Goal: Task Accomplishment & Management: Manage account settings

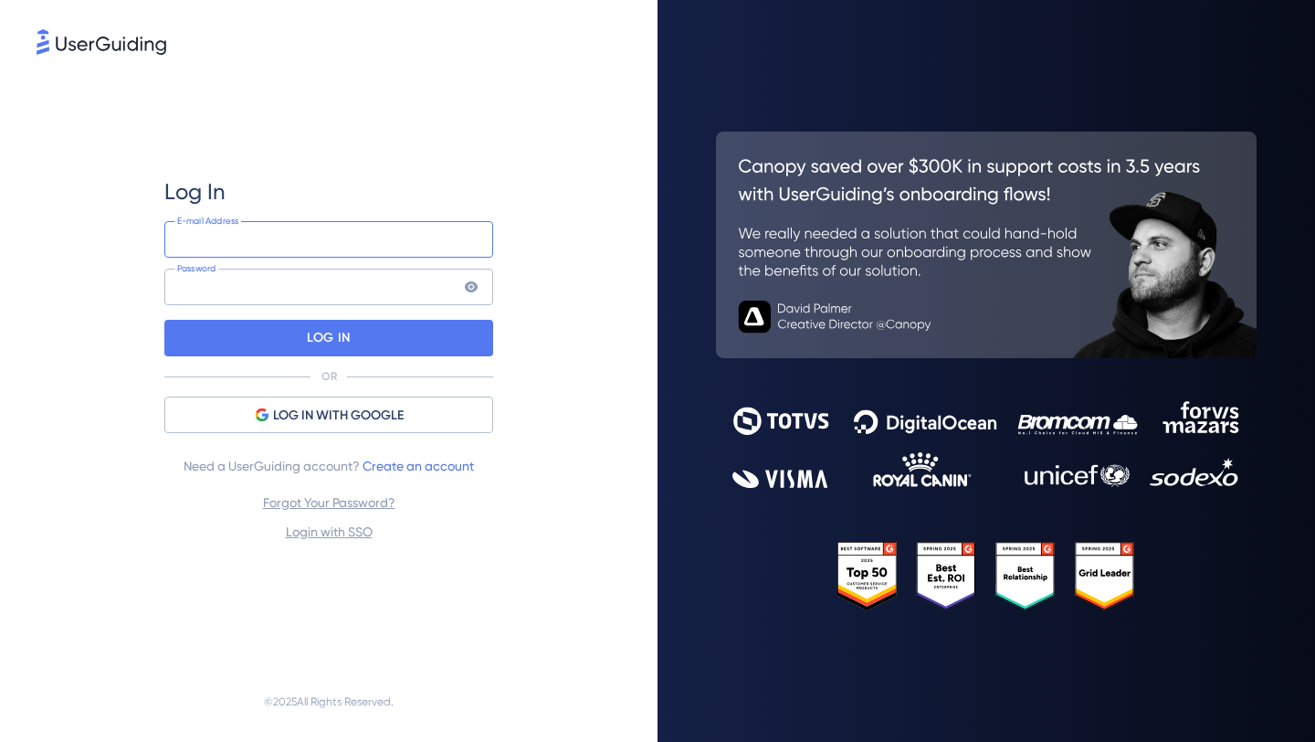
click at [408, 240] on input "email" at bounding box center [328, 239] width 329 height 37
click at [481, 238] on input "email" at bounding box center [328, 239] width 329 height 37
type input "[PERSON_NAME][EMAIL_ADDRESS][DOMAIN_NAME]"
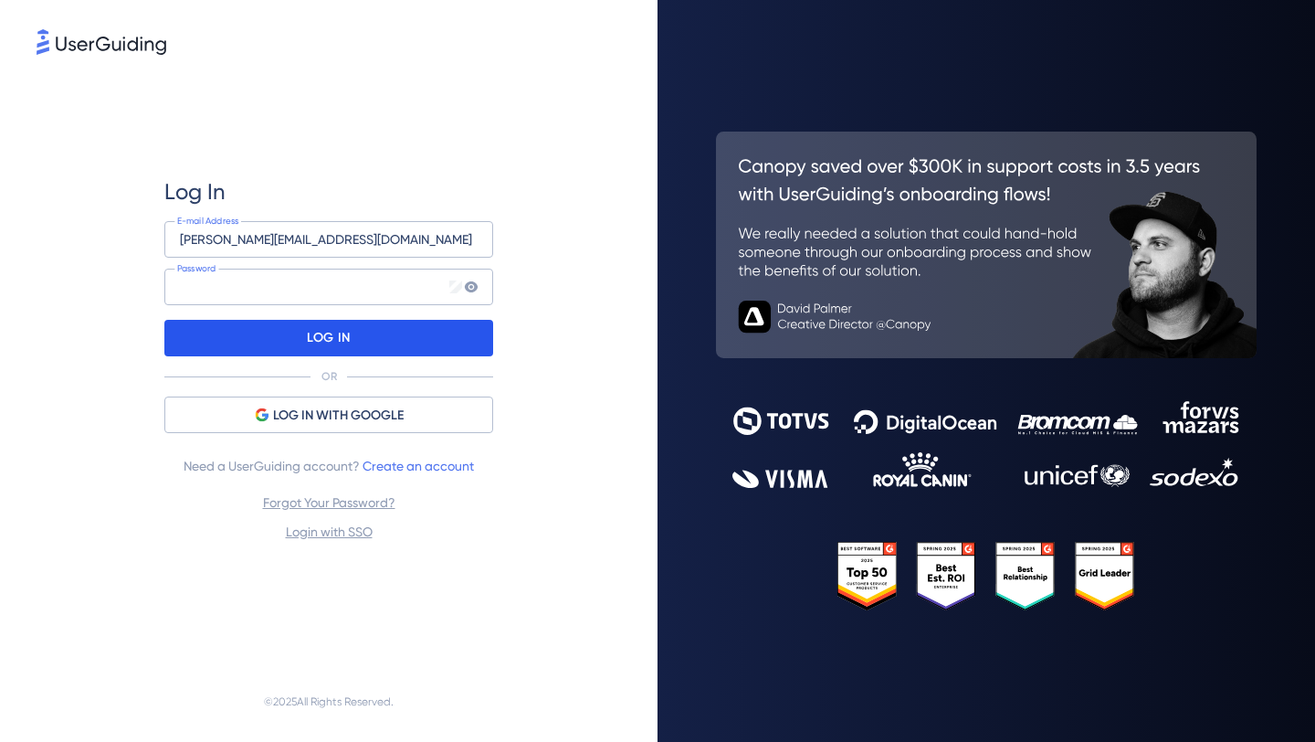
click at [436, 335] on div "LOG IN" at bounding box center [328, 338] width 329 height 37
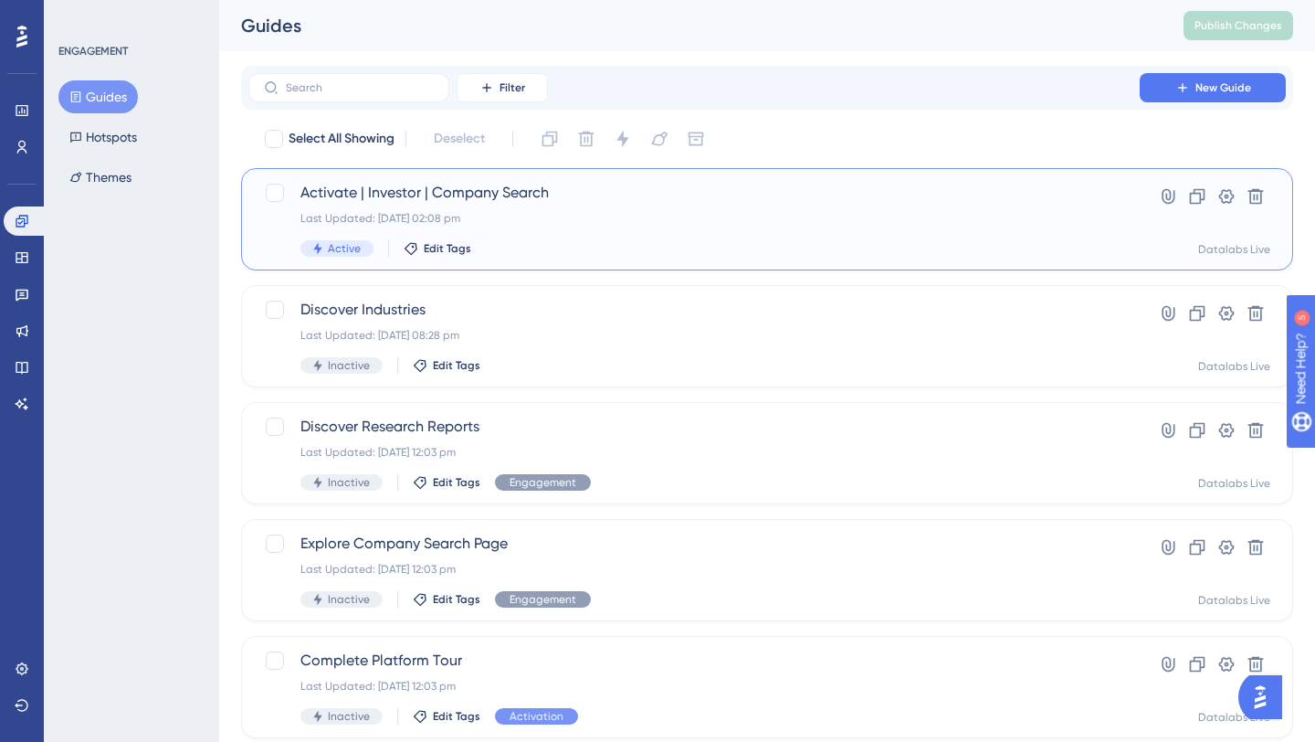
click at [681, 227] on div "Activate | Investor | Company Search Last Updated: [DATE] 02:08 pm Active Edit …" at bounding box center [694, 219] width 787 height 75
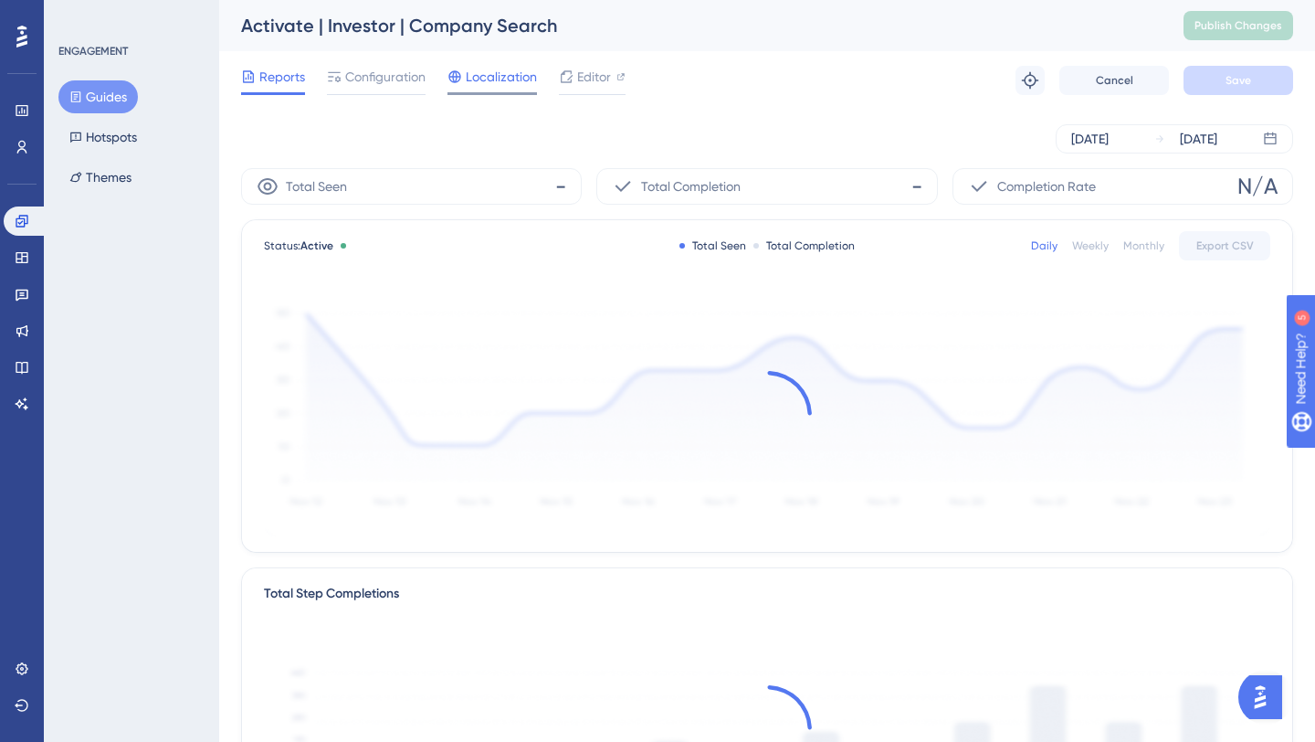
click at [474, 79] on span "Localization" at bounding box center [501, 77] width 71 height 22
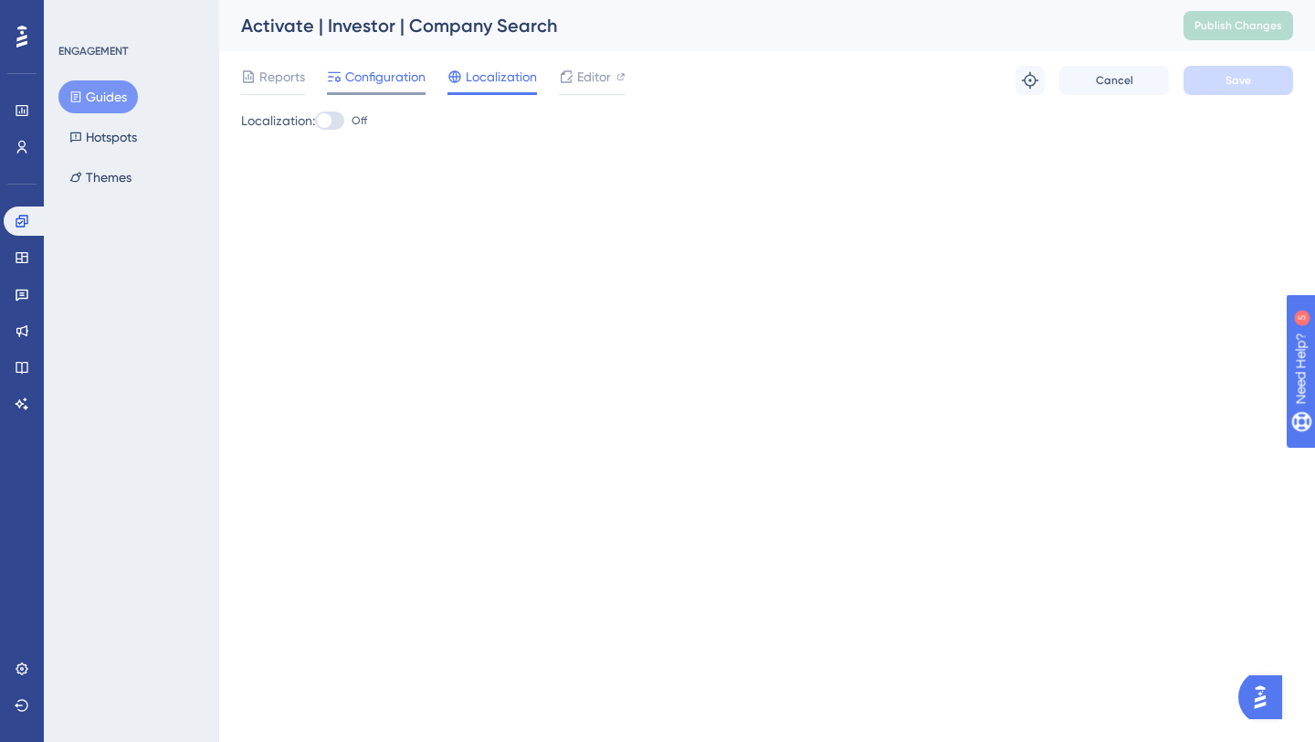
click at [403, 82] on span "Configuration" at bounding box center [385, 77] width 80 height 22
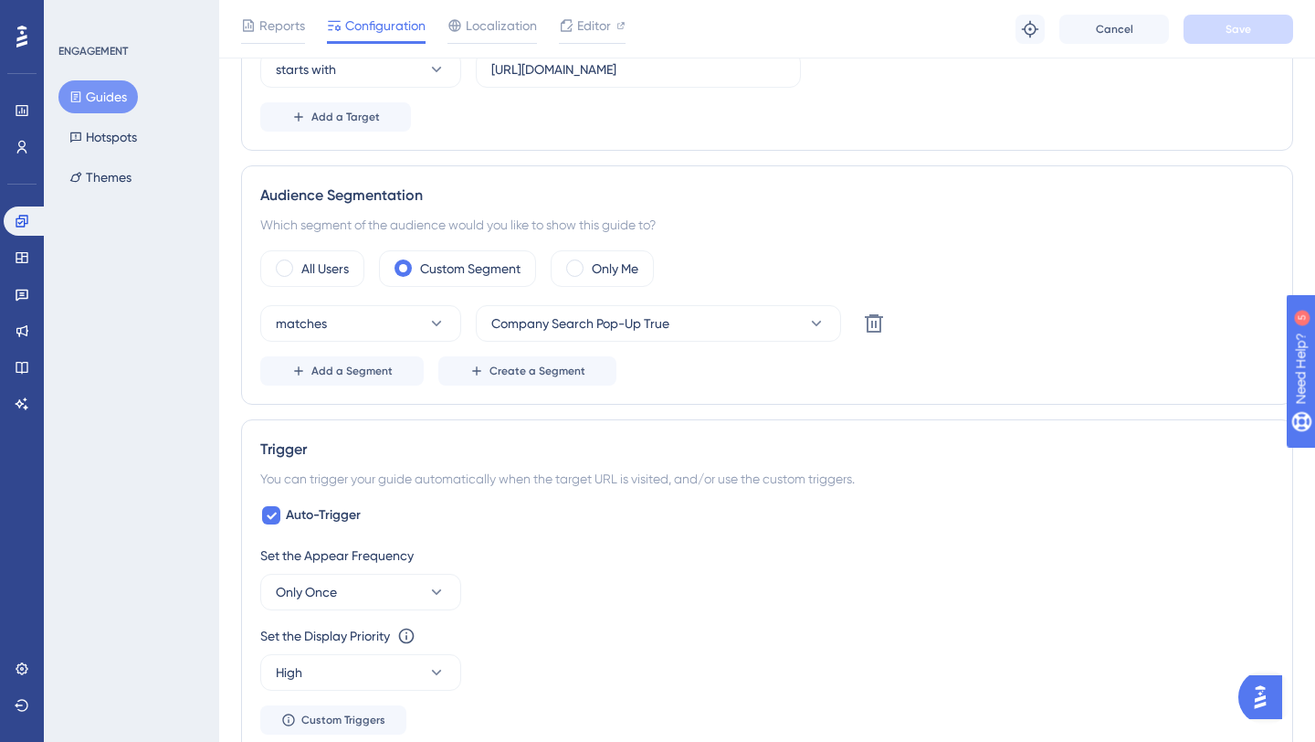
scroll to position [548, 0]
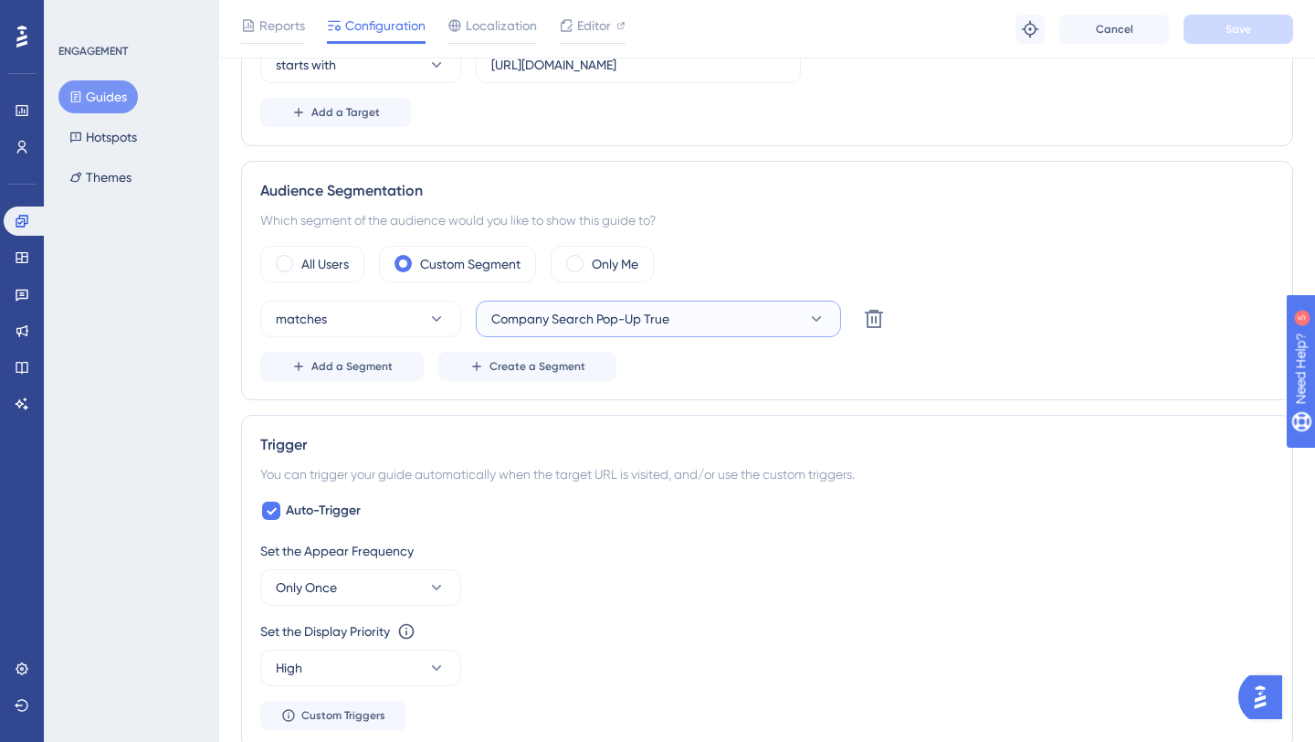
click at [729, 310] on button "Company Search Pop-Up True" at bounding box center [658, 319] width 365 height 37
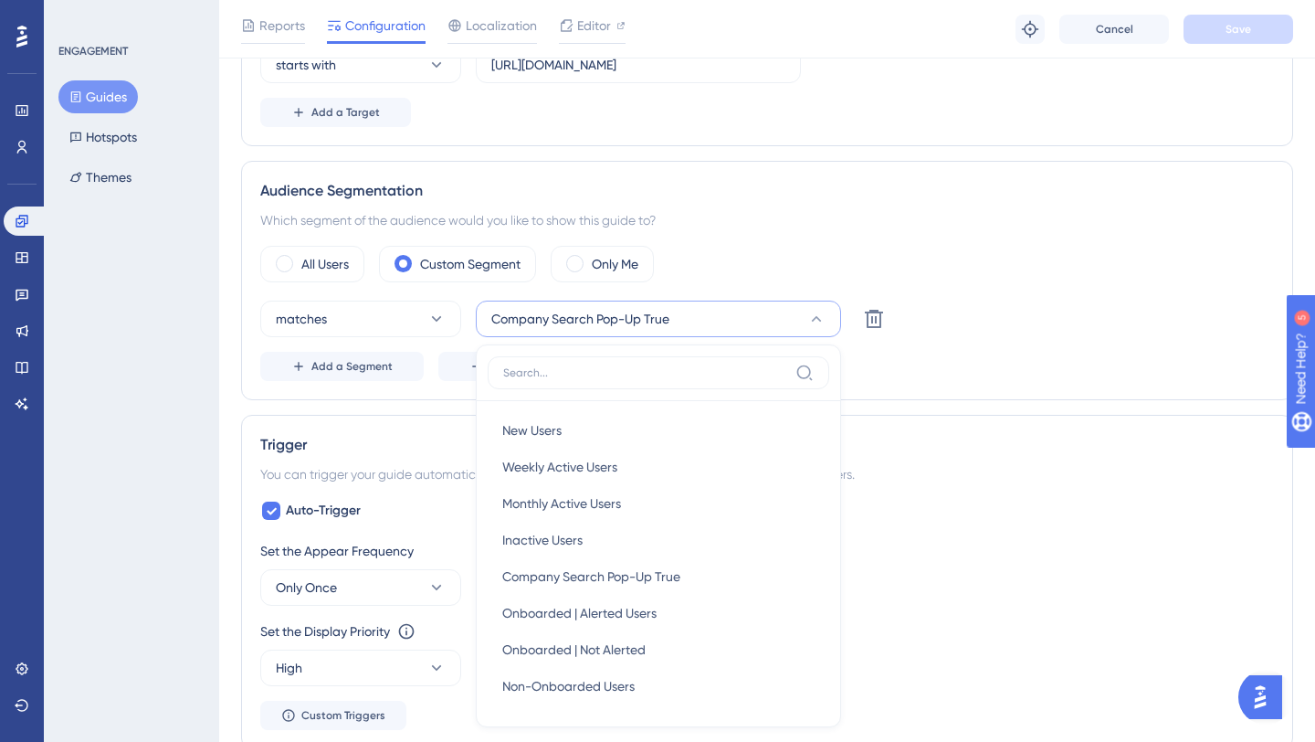
scroll to position [713, 0]
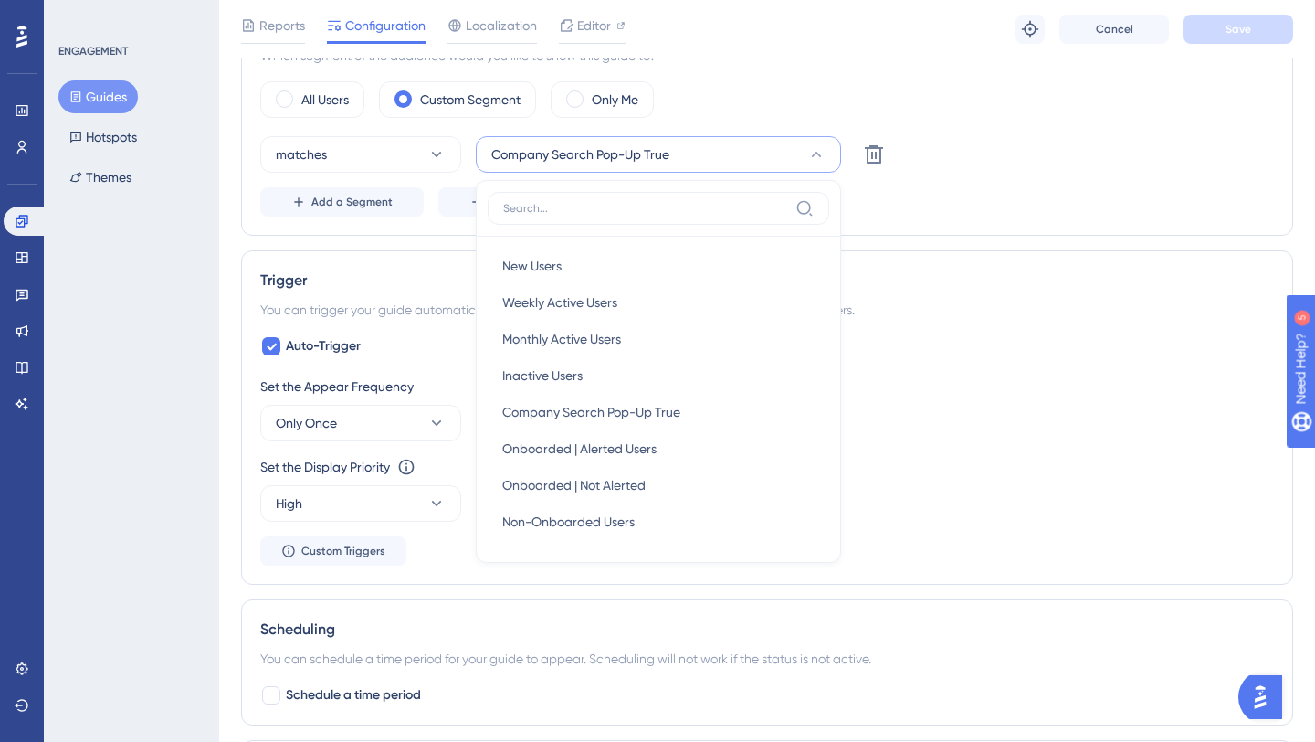
click at [790, 110] on div "All Users Custom Segment Only Me" at bounding box center [767, 99] width 1014 height 37
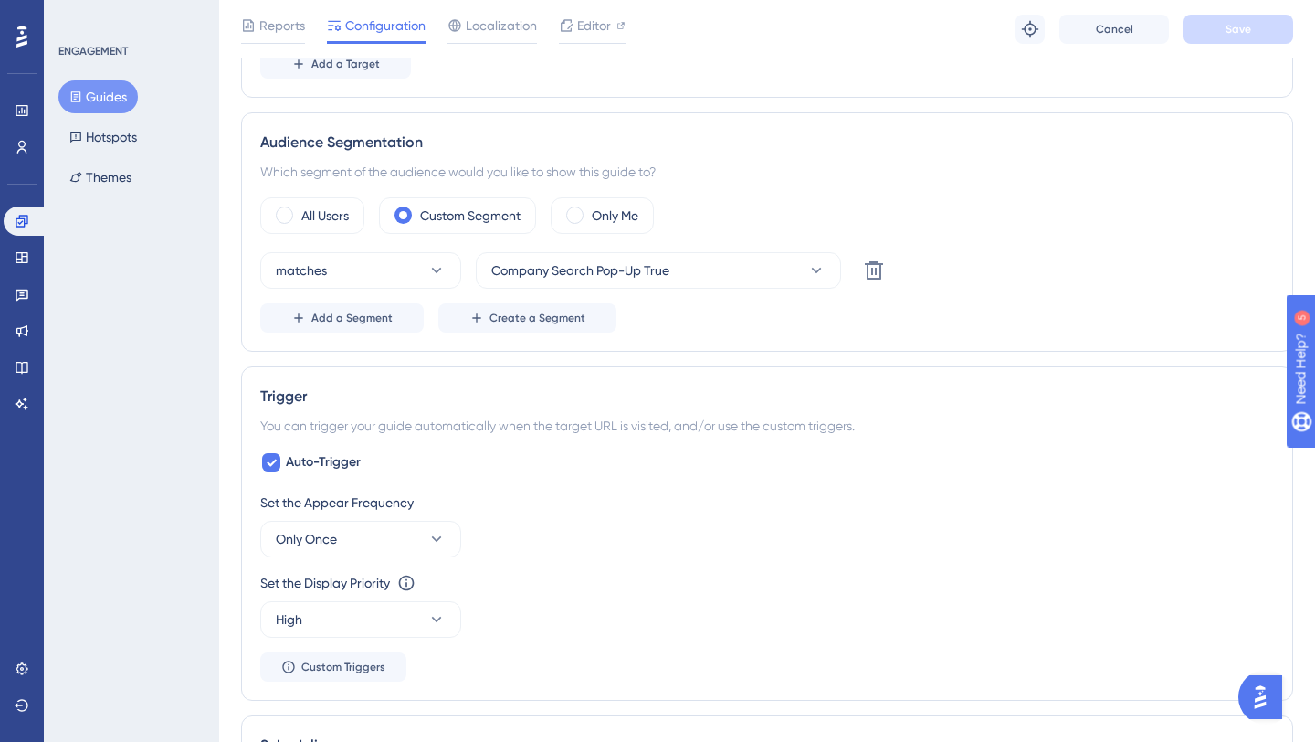
scroll to position [600, 0]
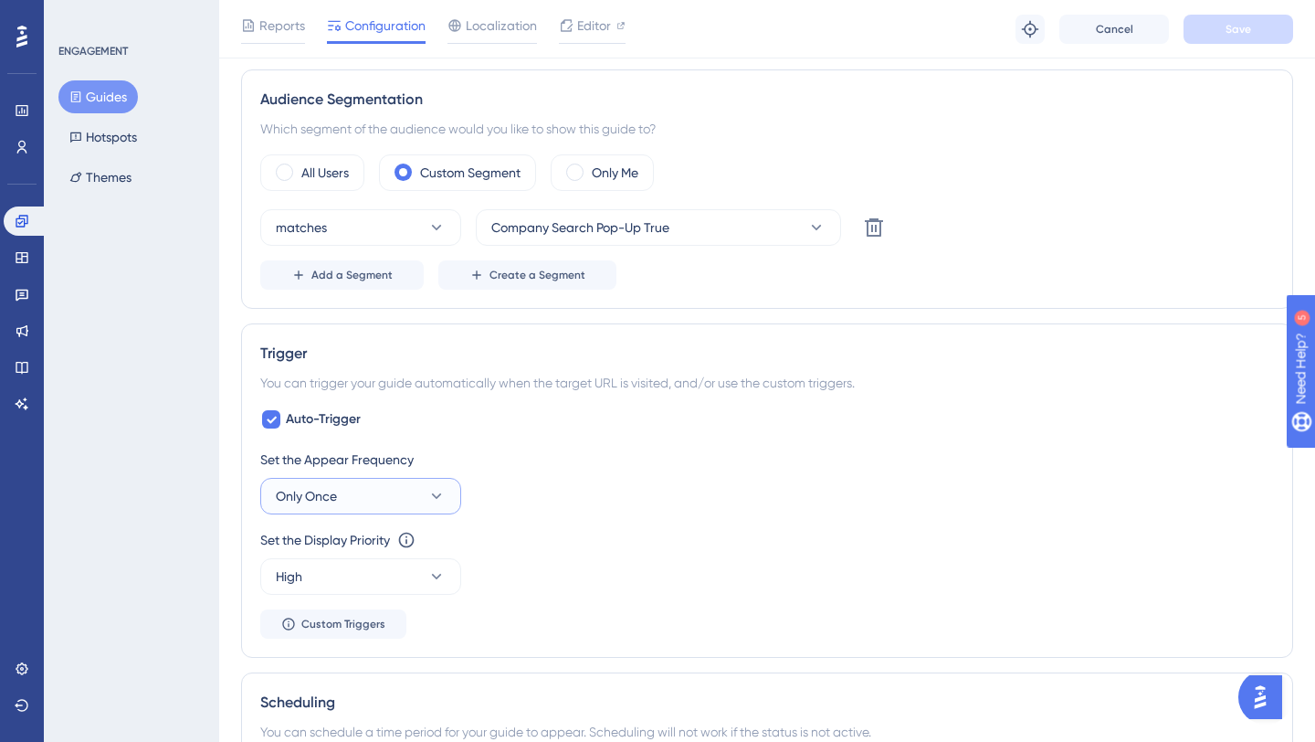
click at [425, 485] on button "Only Once" at bounding box center [360, 496] width 201 height 37
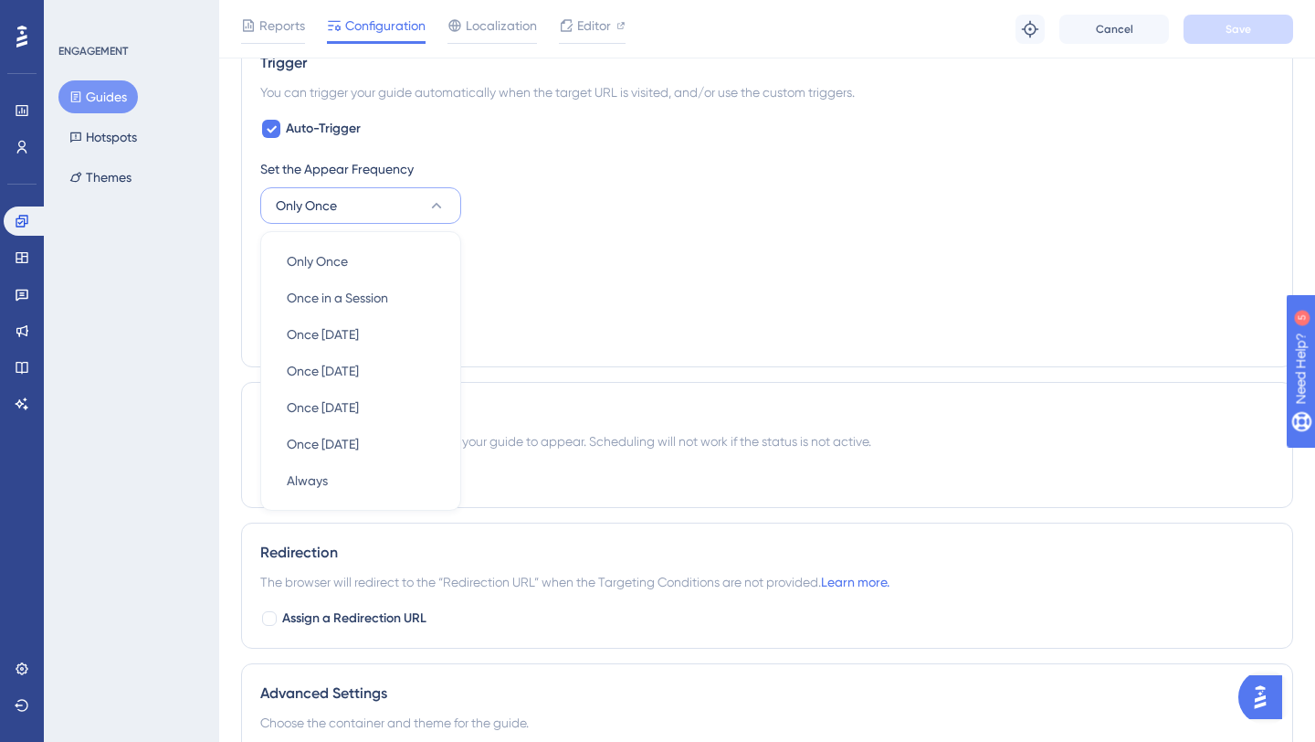
click at [485, 280] on div "Set the Display Priority This option will set the display priority between auto…" at bounding box center [767, 271] width 1014 height 66
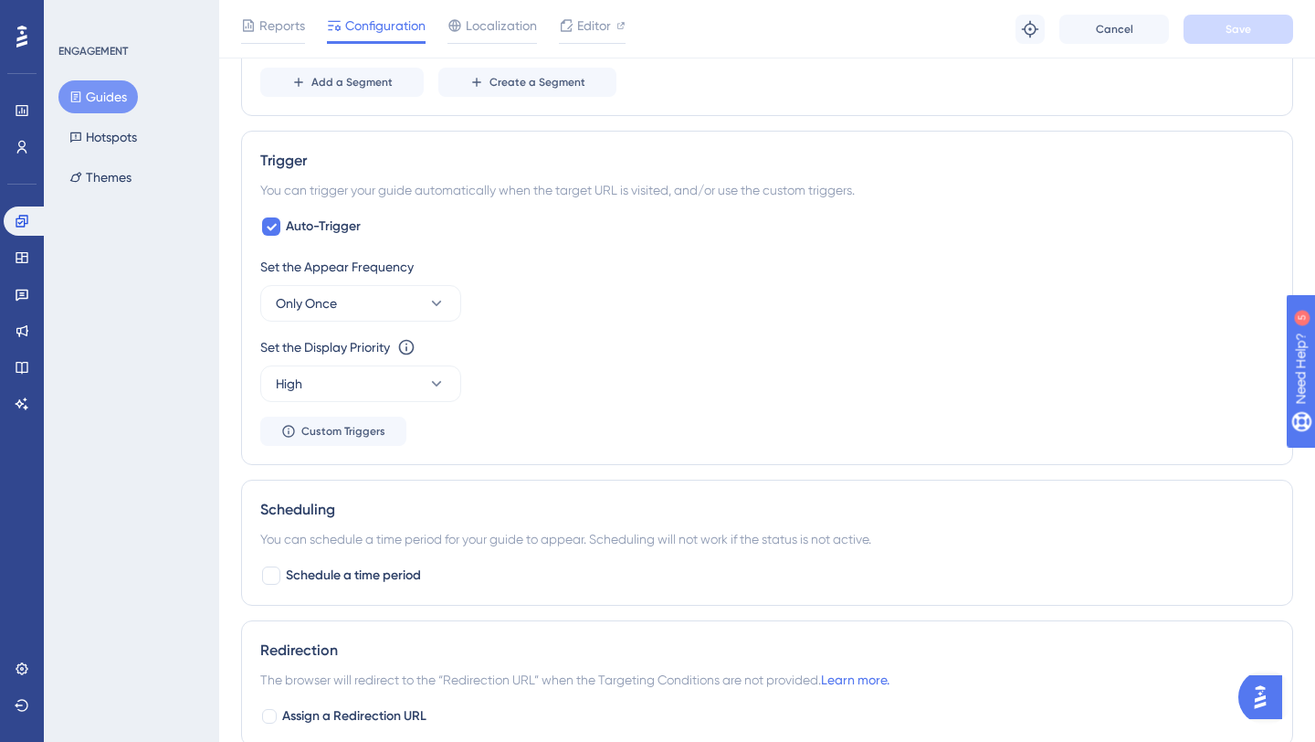
scroll to position [843, 0]
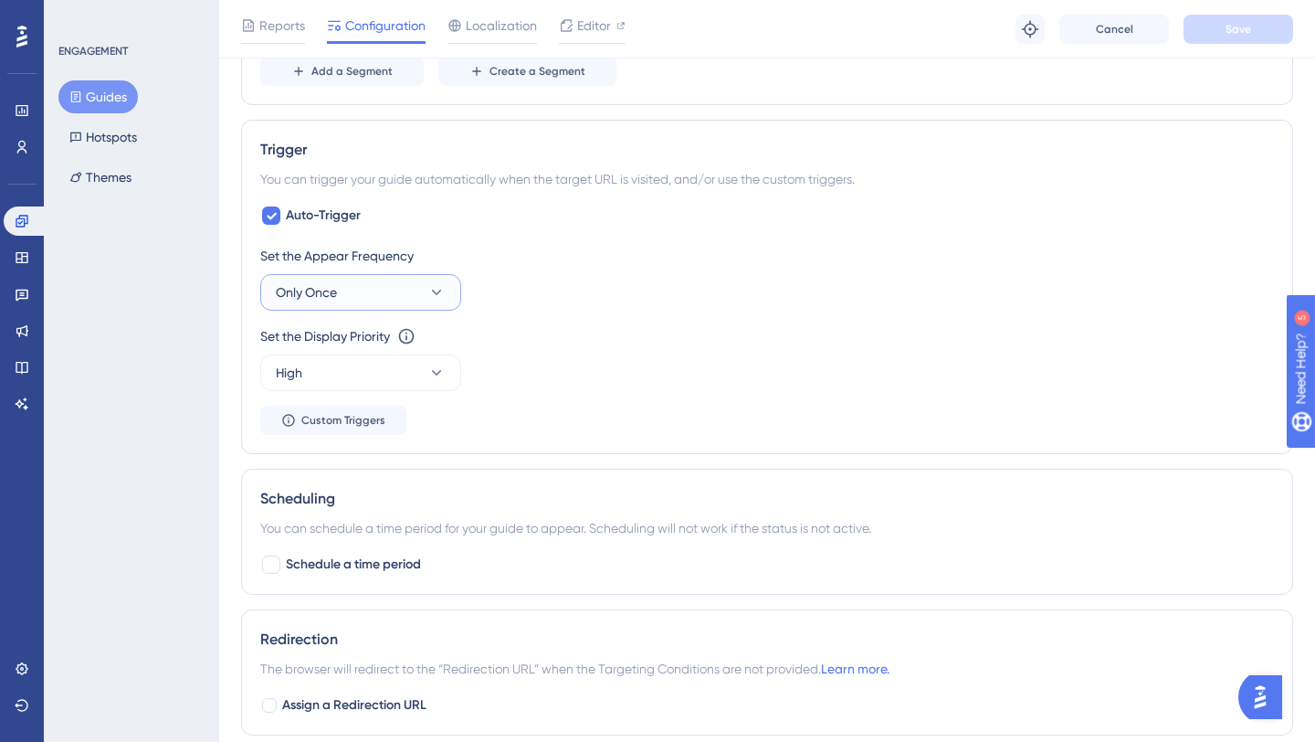
click at [418, 290] on button "Only Once" at bounding box center [360, 292] width 201 height 37
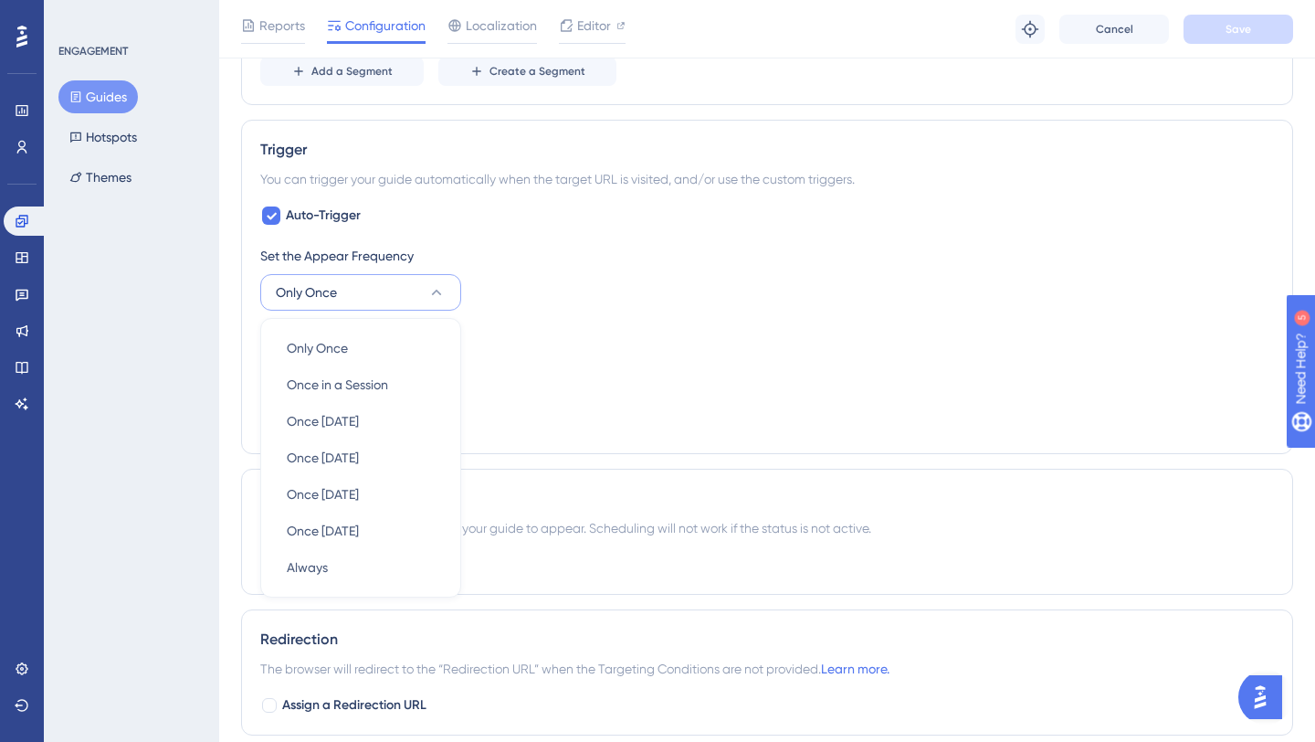
scroll to position [930, 0]
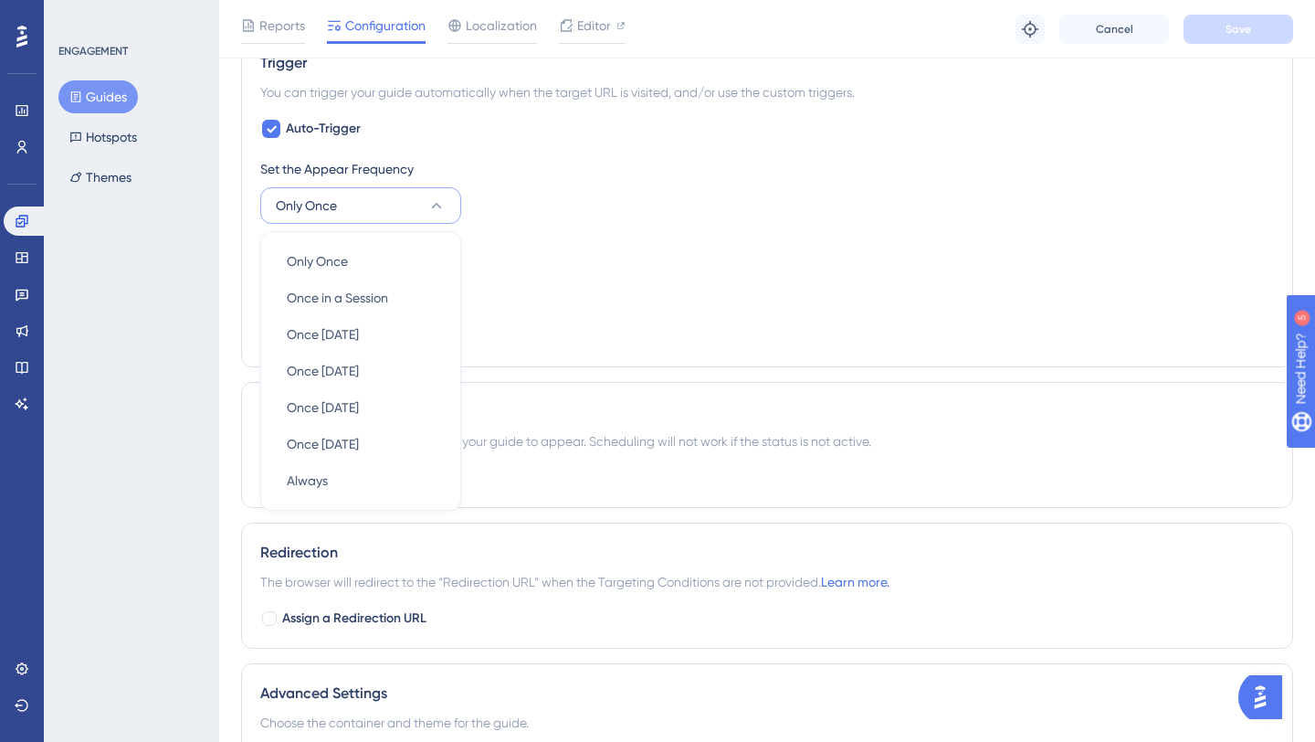
click at [575, 185] on div "Set the Appear Frequency Only Once Only Once Only Once Once in a Session Once i…" at bounding box center [767, 191] width 1014 height 66
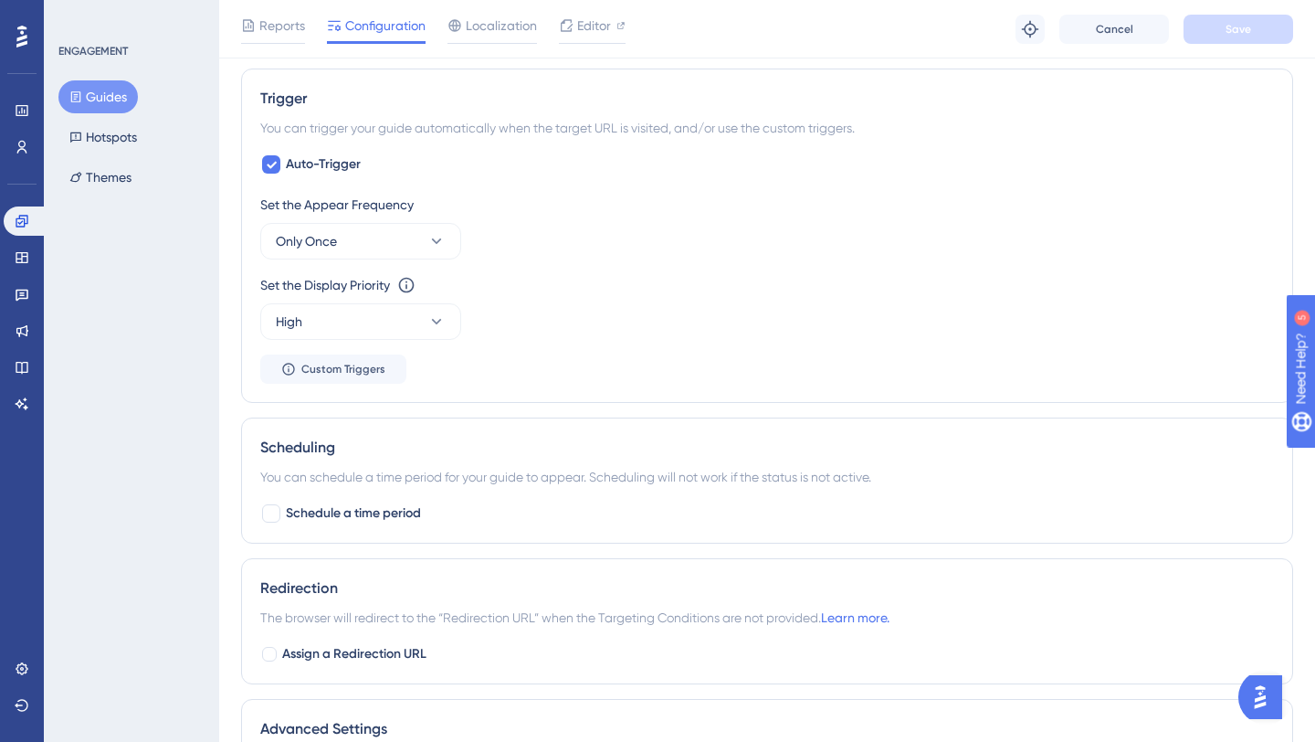
scroll to position [893, 0]
click at [361, 377] on button "Custom Triggers" at bounding box center [333, 369] width 146 height 29
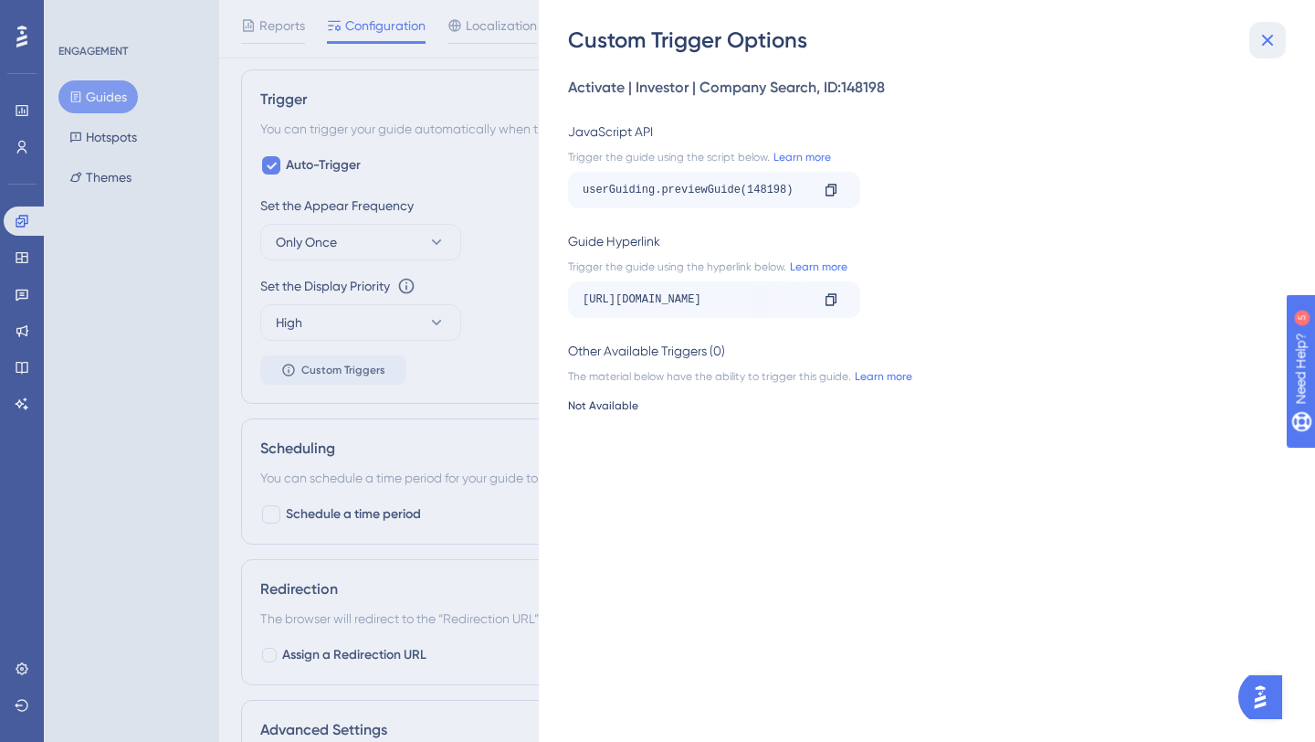
click at [1262, 42] on icon at bounding box center [1268, 40] width 22 height 22
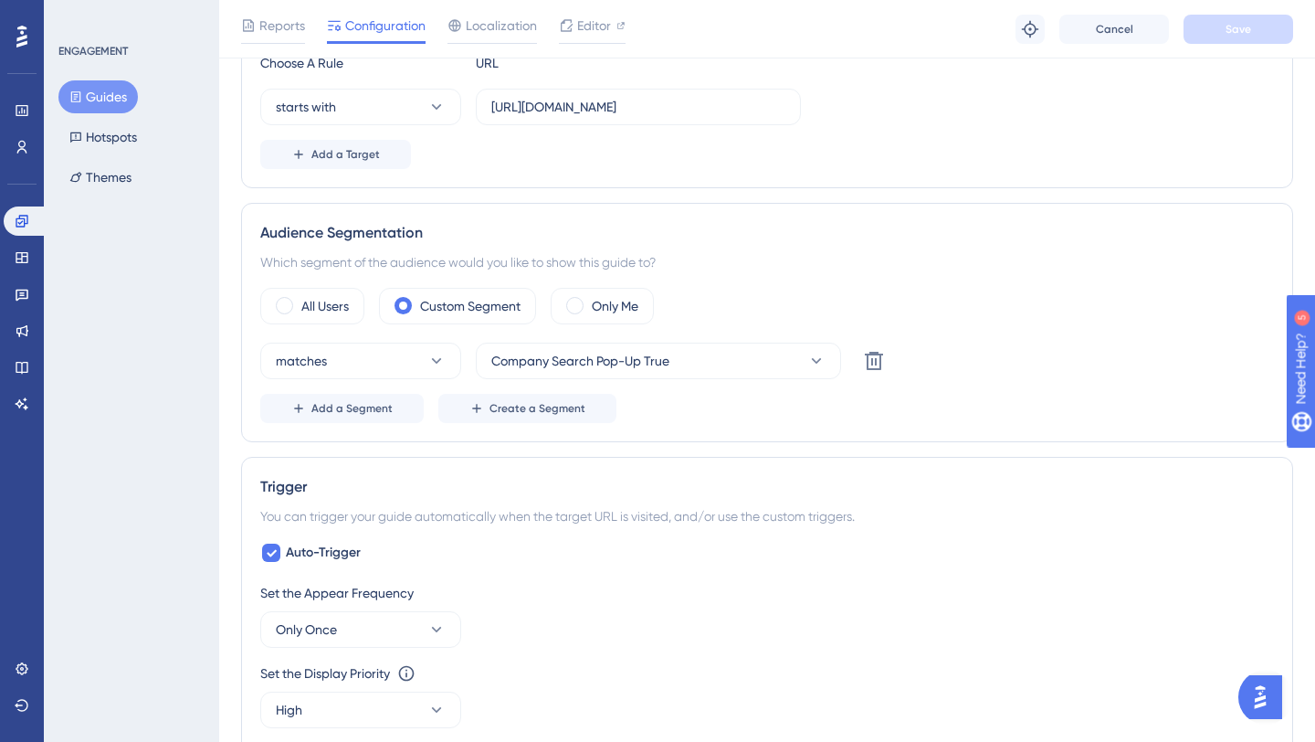
scroll to position [508, 0]
click at [515, 407] on span "Create a Segment" at bounding box center [538, 406] width 96 height 15
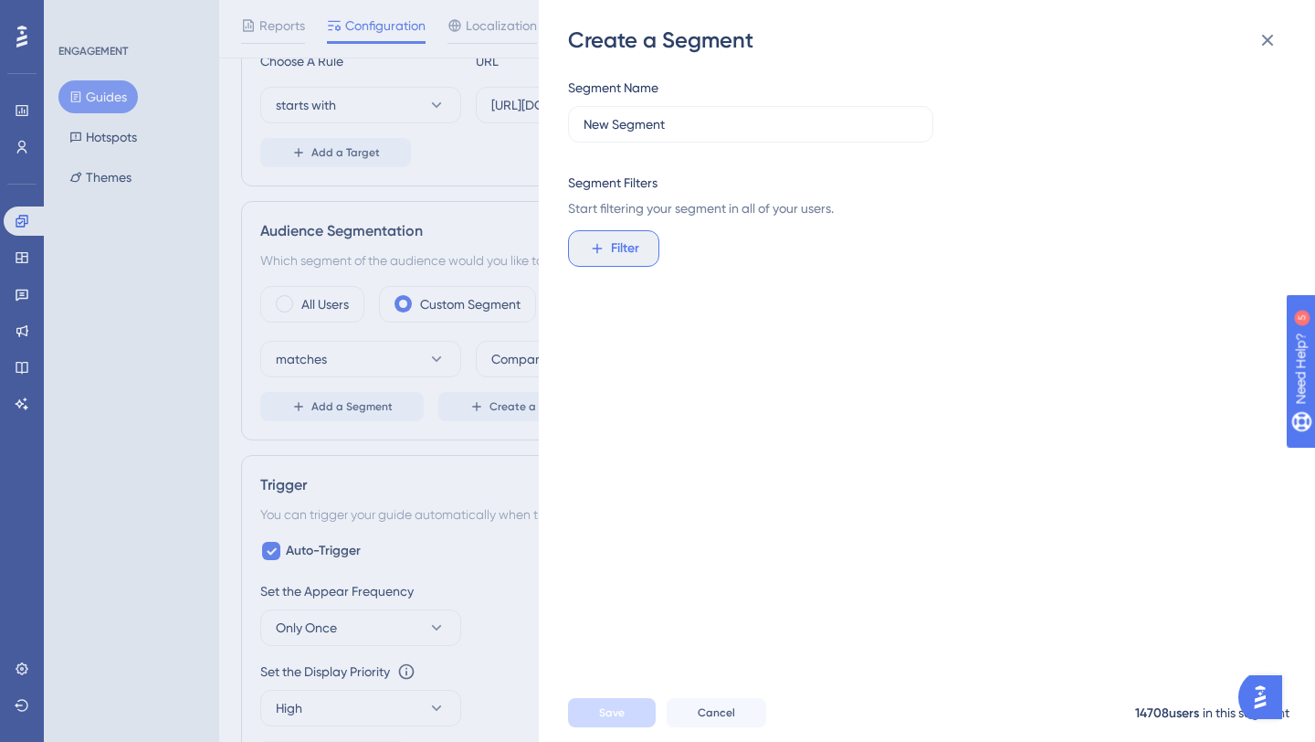
click at [626, 245] on span "Filter" at bounding box center [625, 249] width 28 height 22
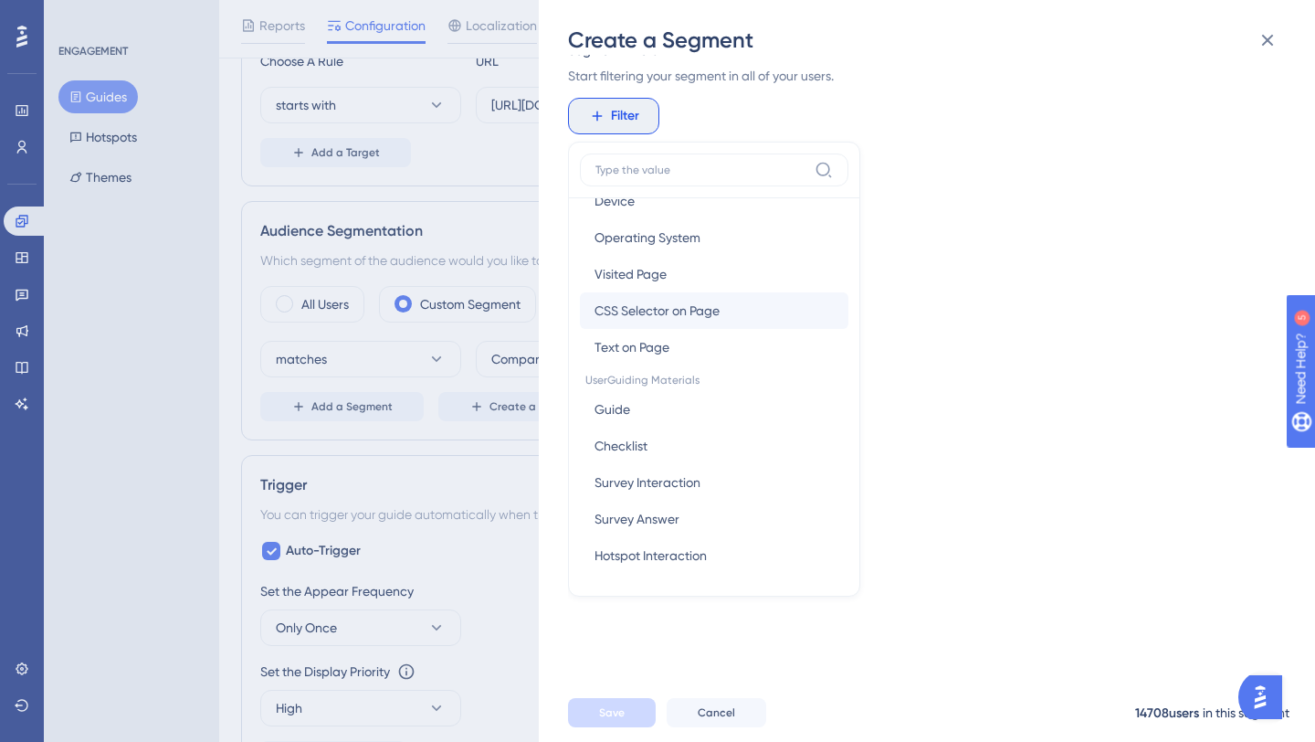
scroll to position [135, 0]
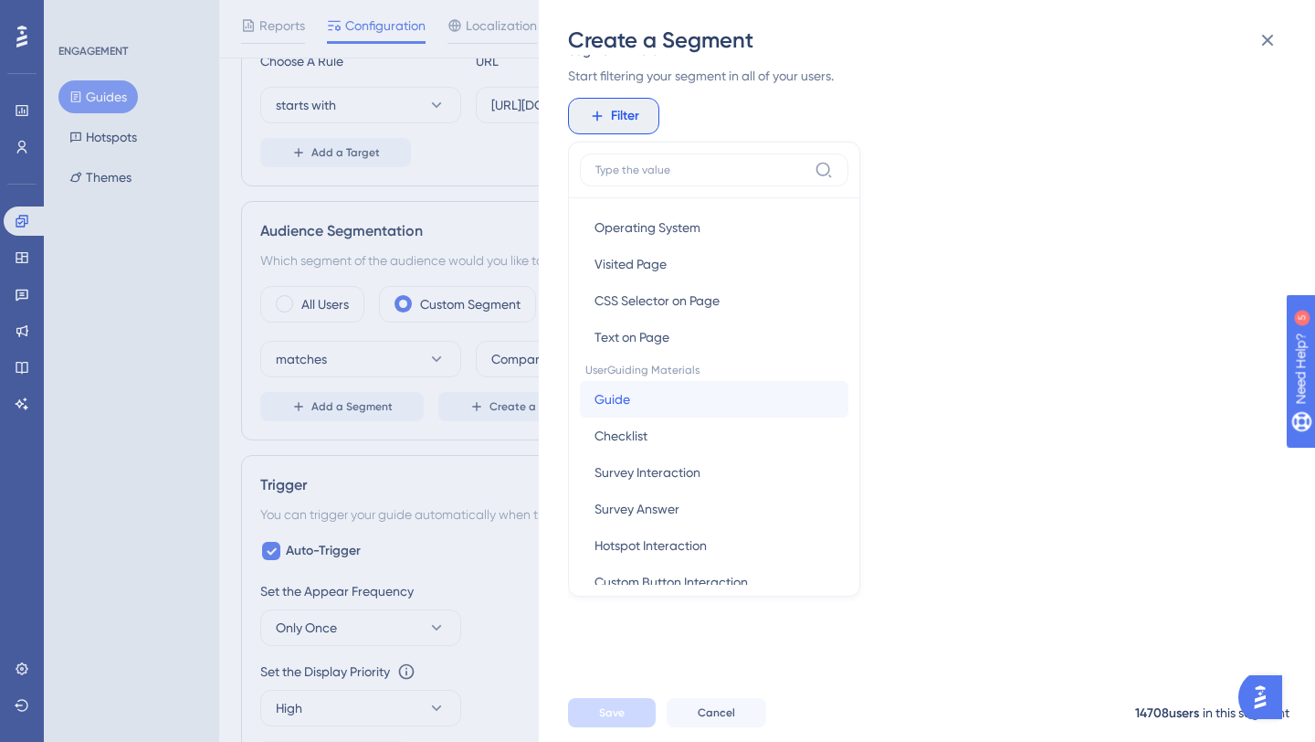
click at [682, 395] on button "Guide Guide" at bounding box center [714, 399] width 269 height 37
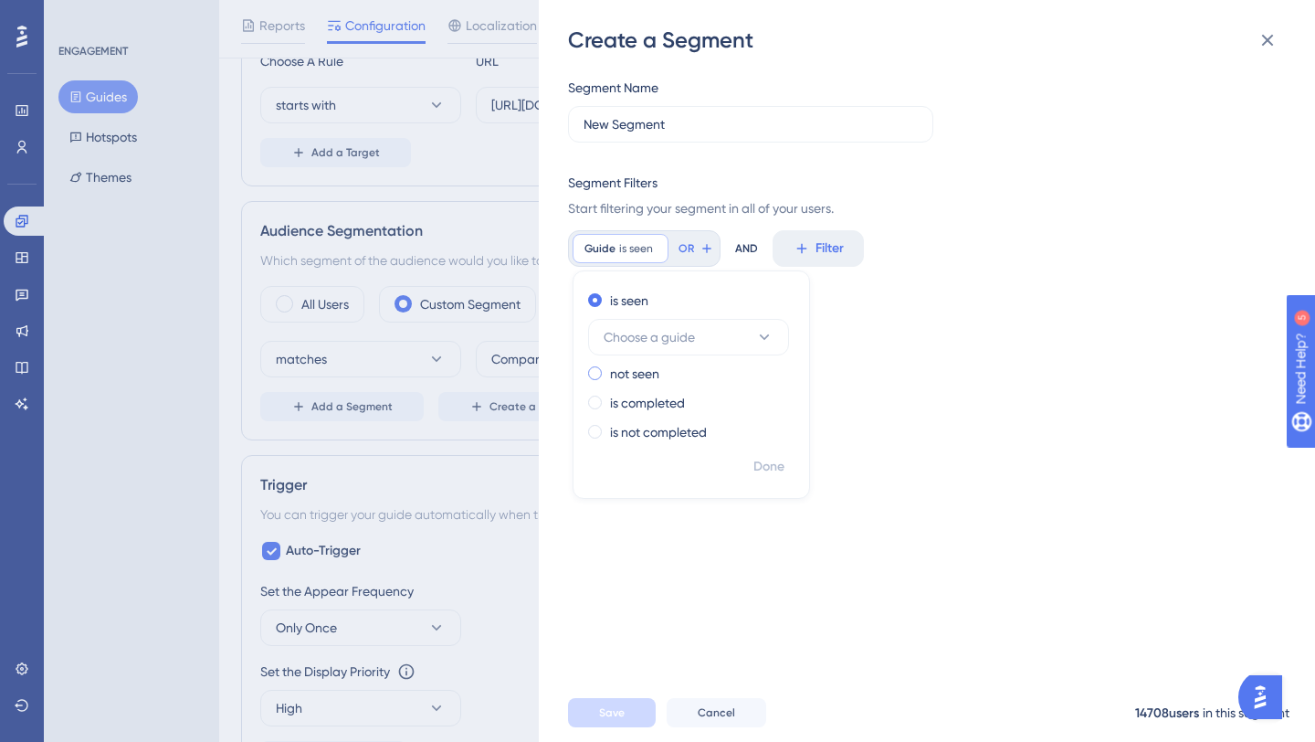
click at [648, 380] on label "not seen" at bounding box center [634, 374] width 49 height 22
click at [754, 367] on button "Choose a guide" at bounding box center [688, 366] width 201 height 37
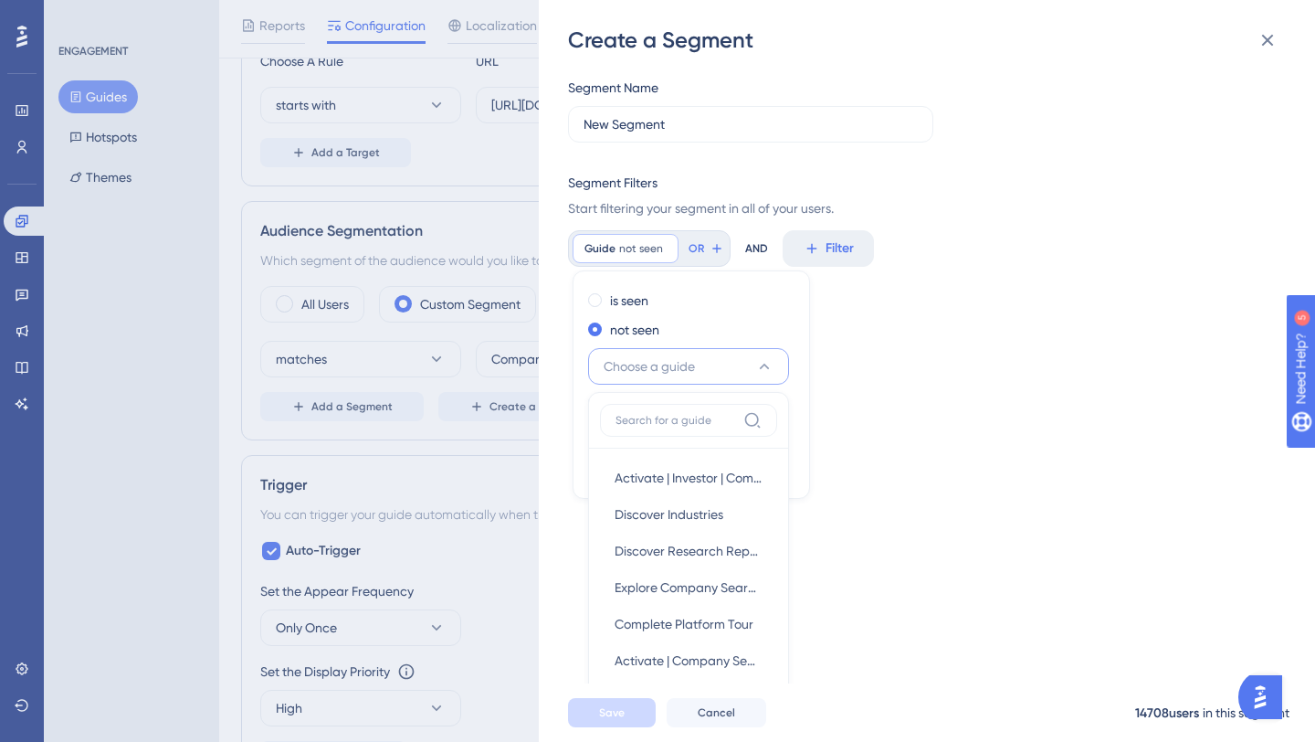
scroll to position [18, 0]
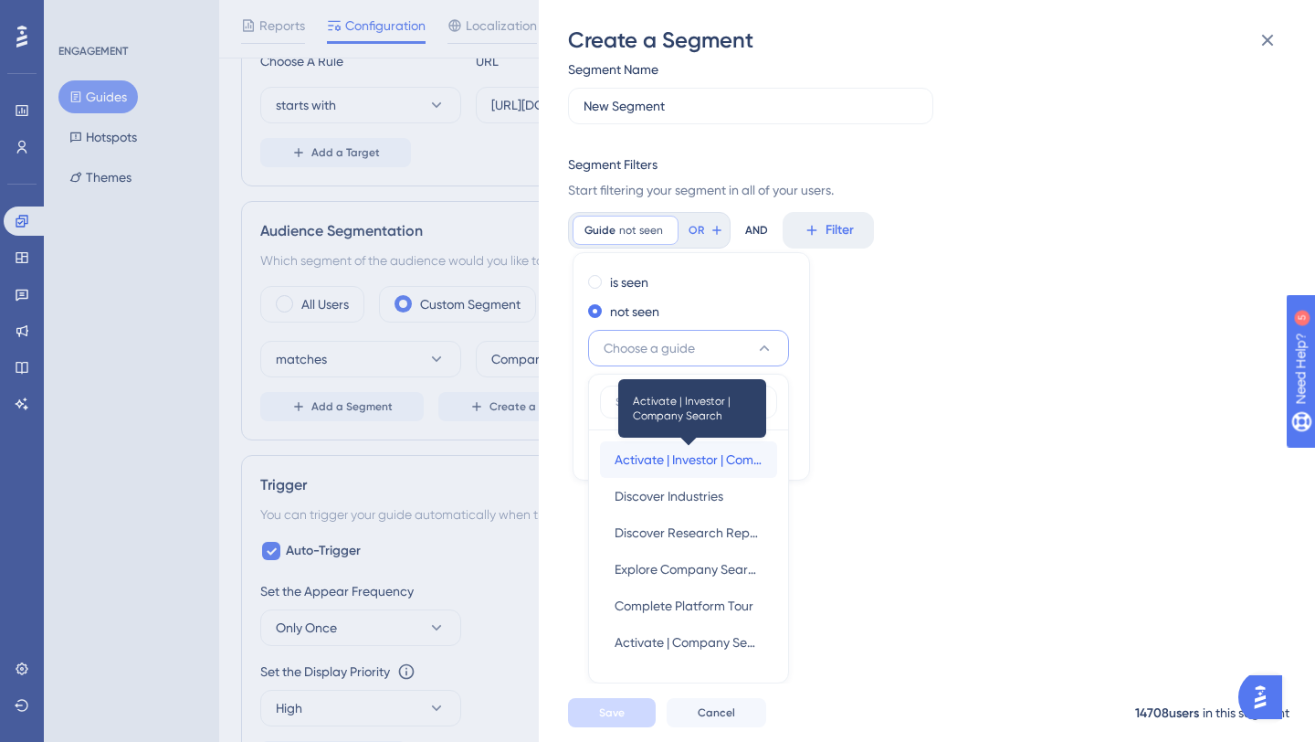
click at [703, 456] on span "Activate | Investor | Company Search" at bounding box center [689, 460] width 148 height 22
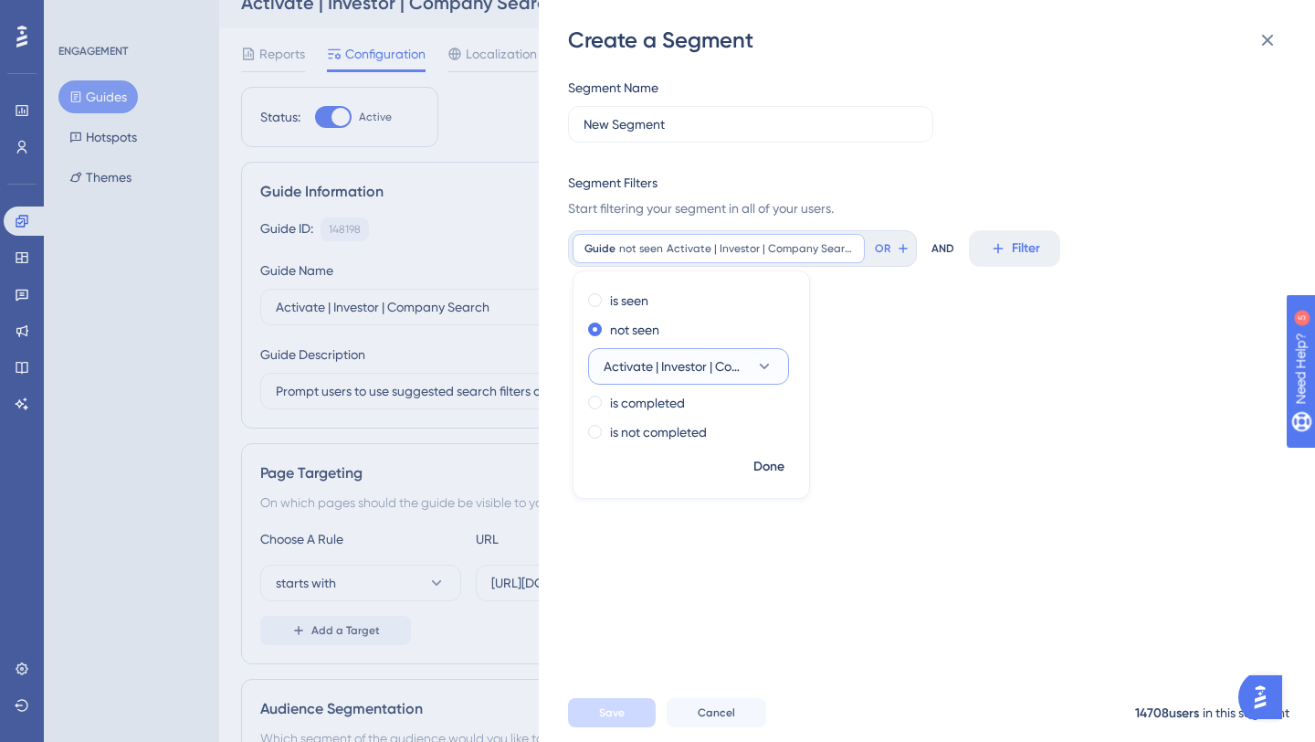
scroll to position [0, 0]
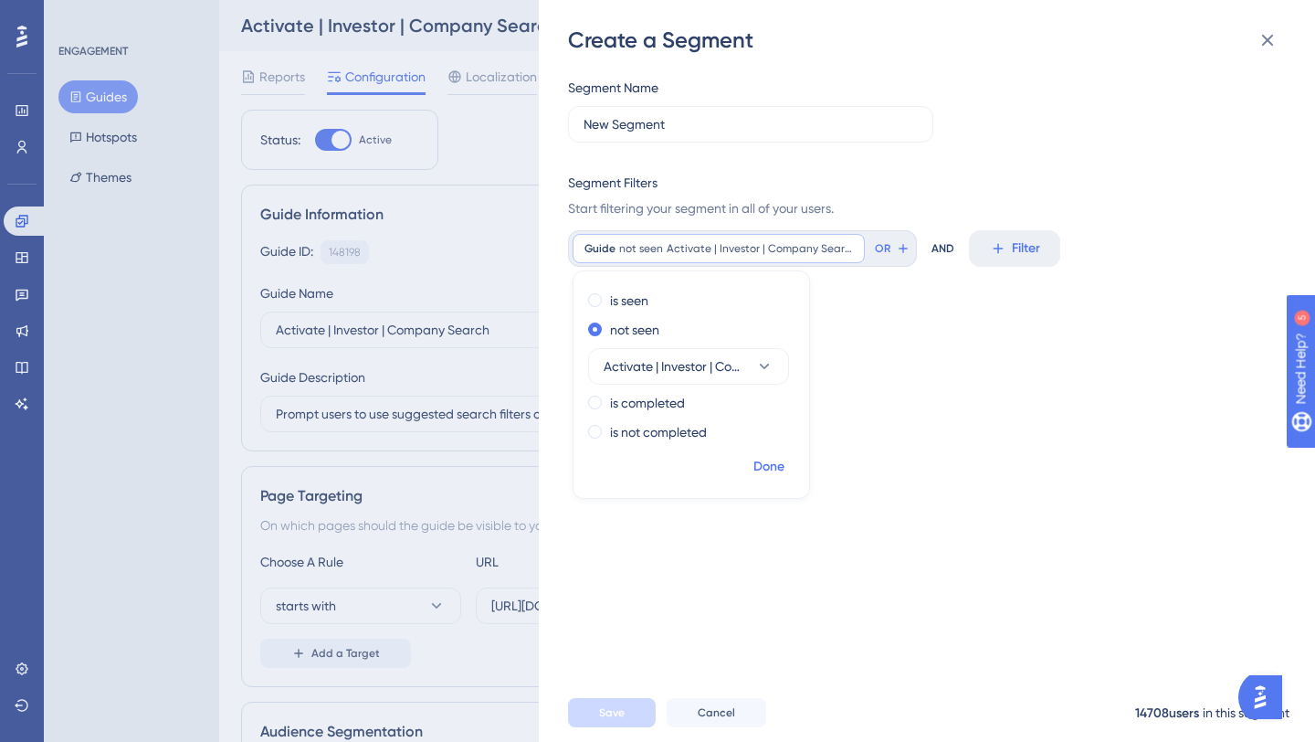
click at [769, 465] on span "Done" at bounding box center [769, 467] width 31 height 22
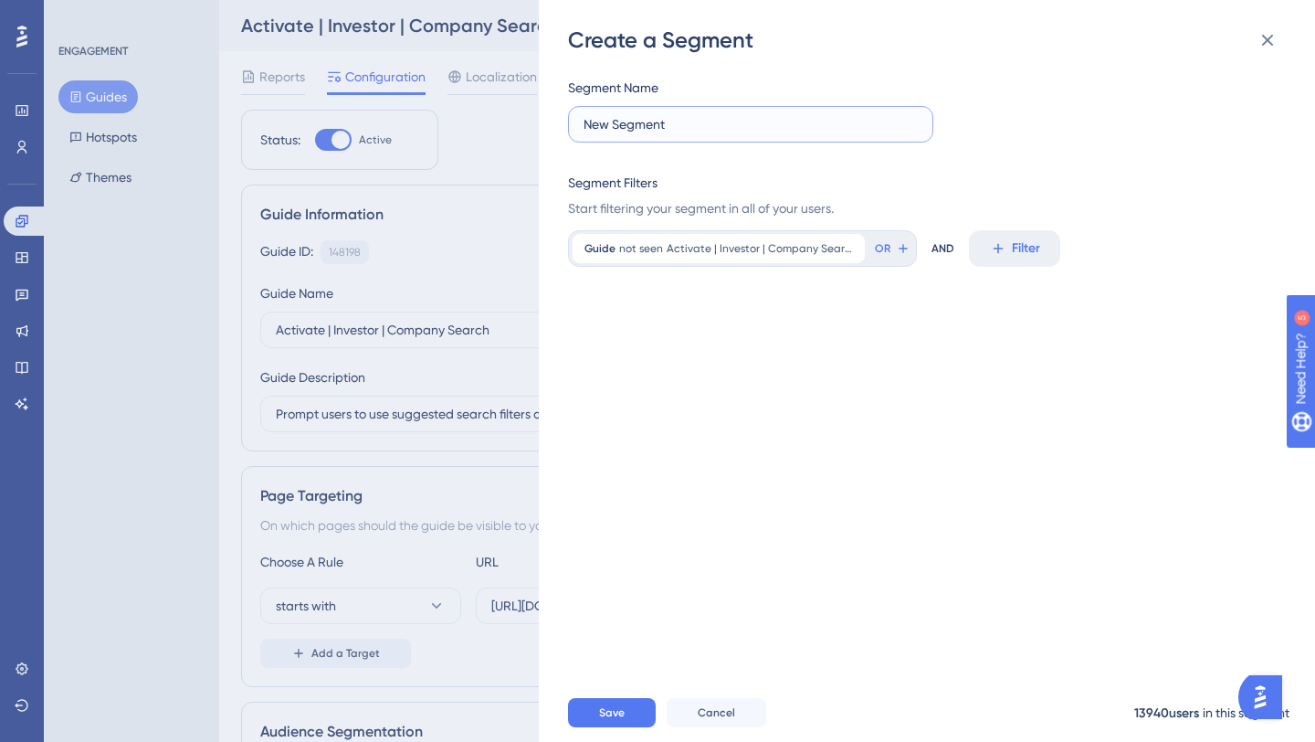
click at [750, 125] on input "New Segment" at bounding box center [751, 124] width 334 height 20
type input "Guide Not Seen"
click at [609, 713] on span "Save" at bounding box center [612, 712] width 26 height 15
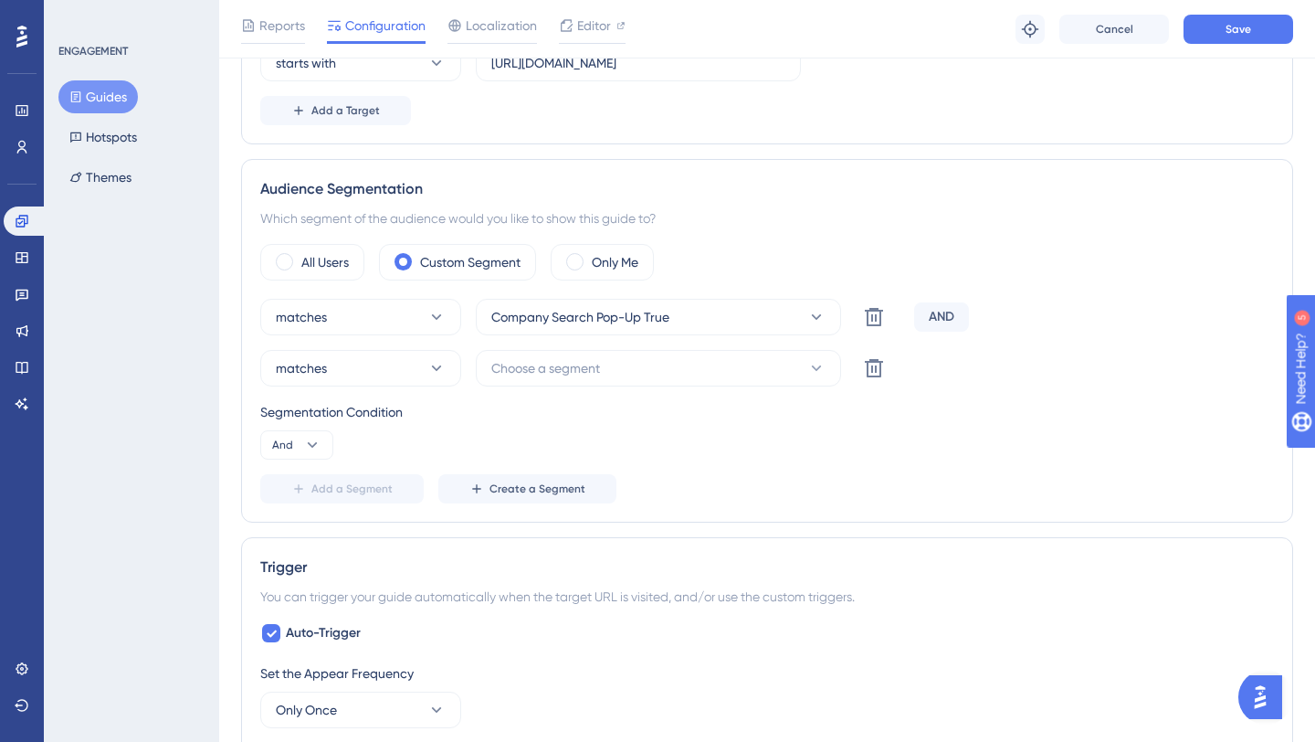
scroll to position [549, 0]
click at [628, 367] on button "Choose a segment" at bounding box center [658, 369] width 365 height 37
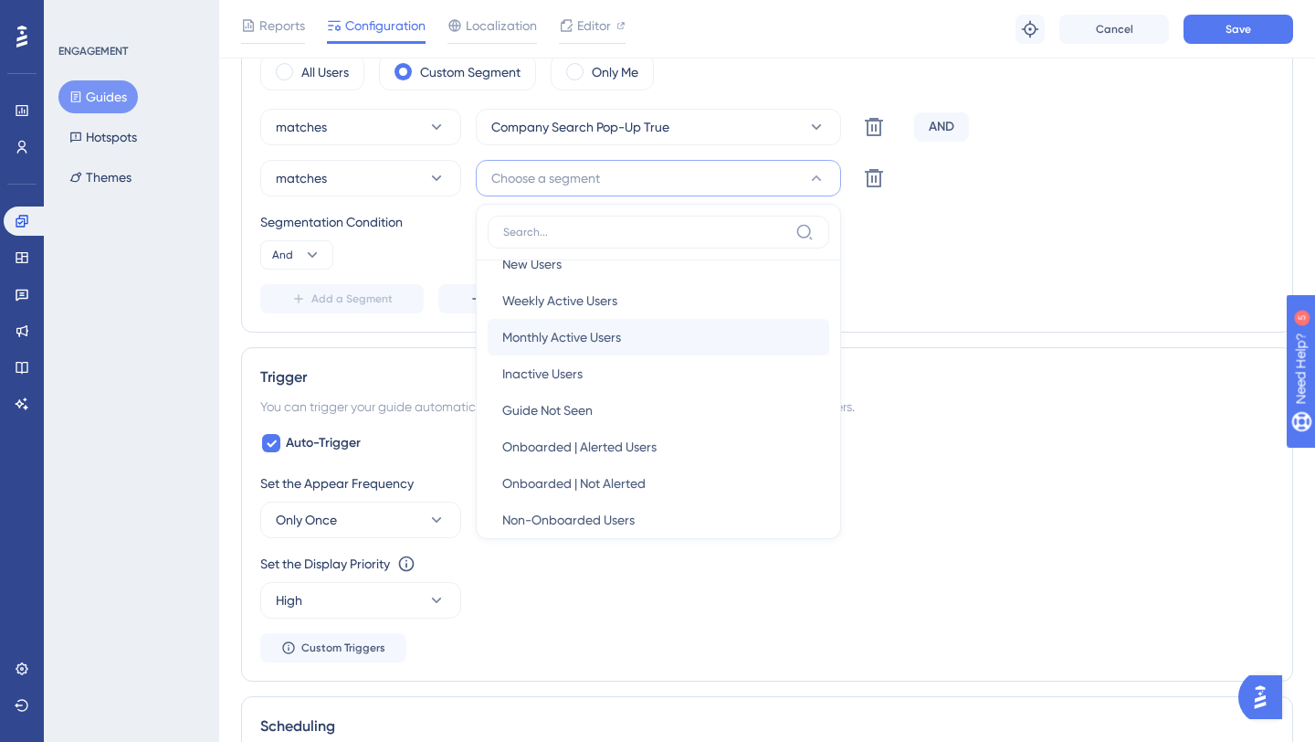
scroll to position [27, 0]
click at [624, 403] on div "Guide Not Seen Guide Not Seen" at bounding box center [658, 408] width 312 height 37
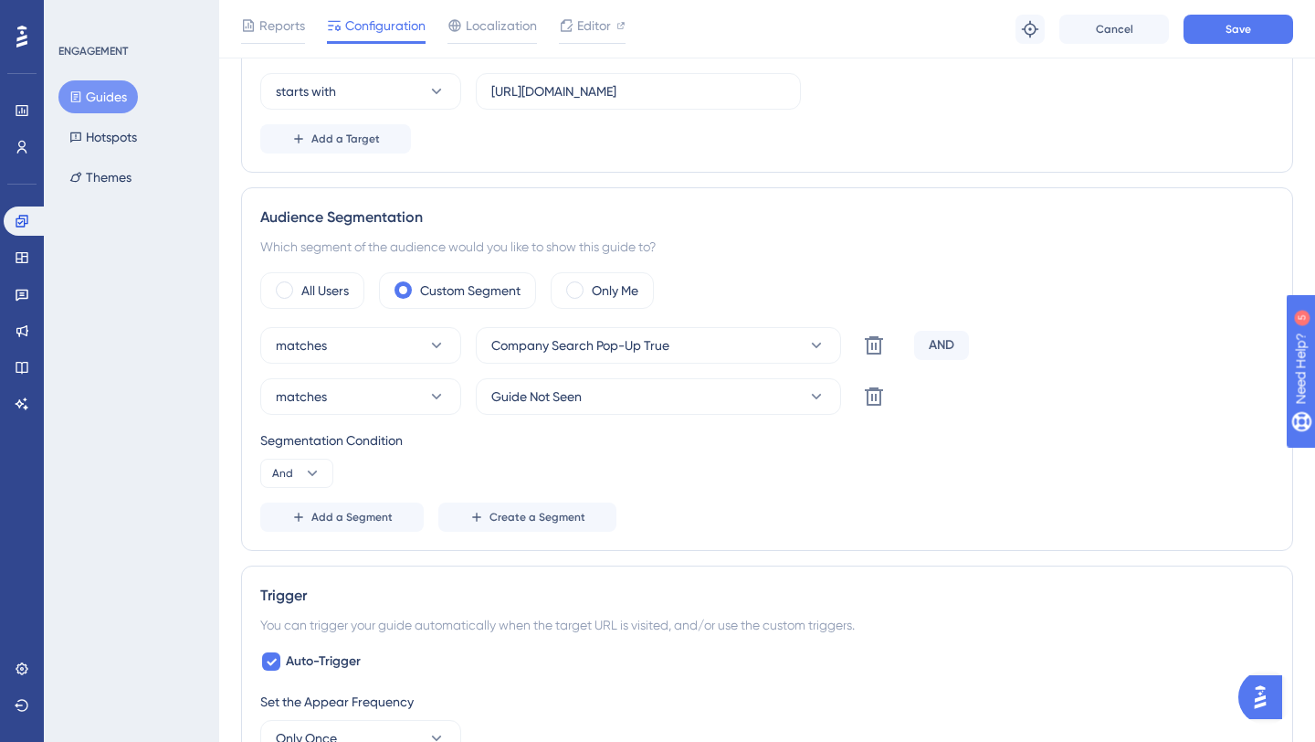
scroll to position [530, 0]
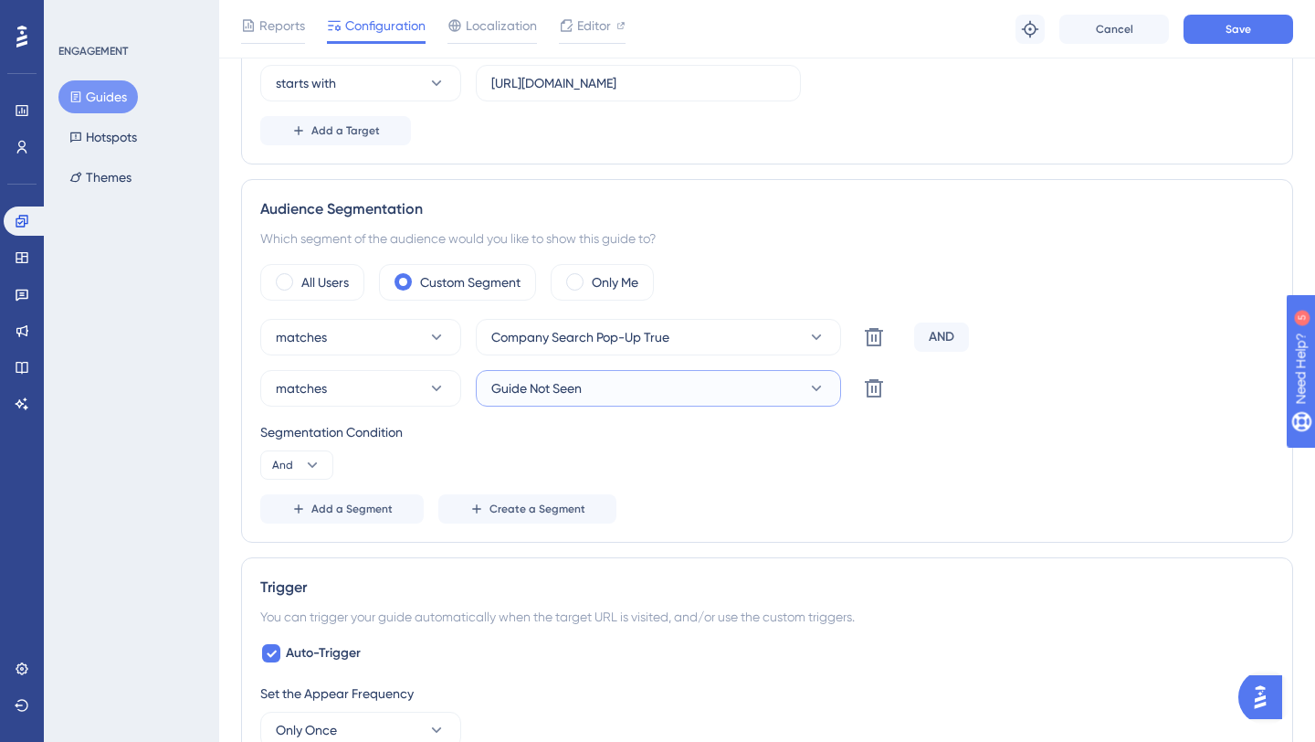
click at [782, 387] on button "Guide Not Seen" at bounding box center [658, 388] width 365 height 37
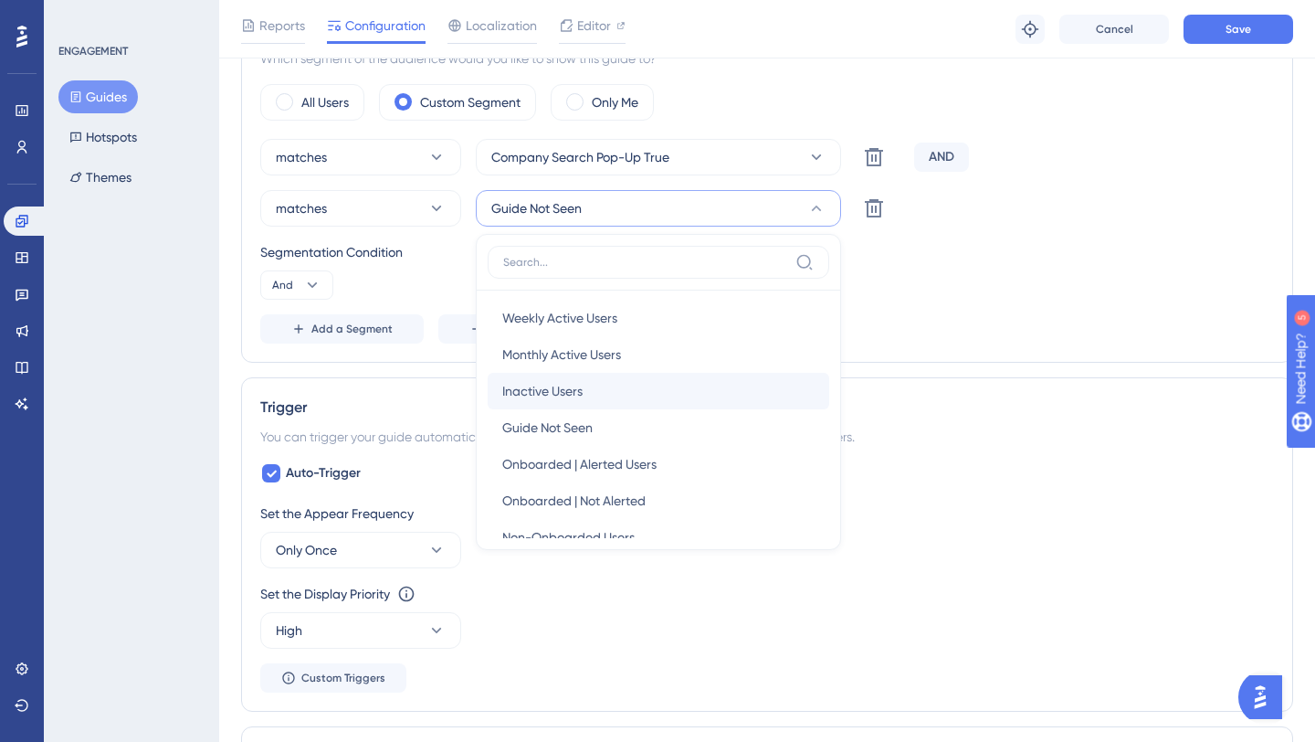
scroll to position [34, 0]
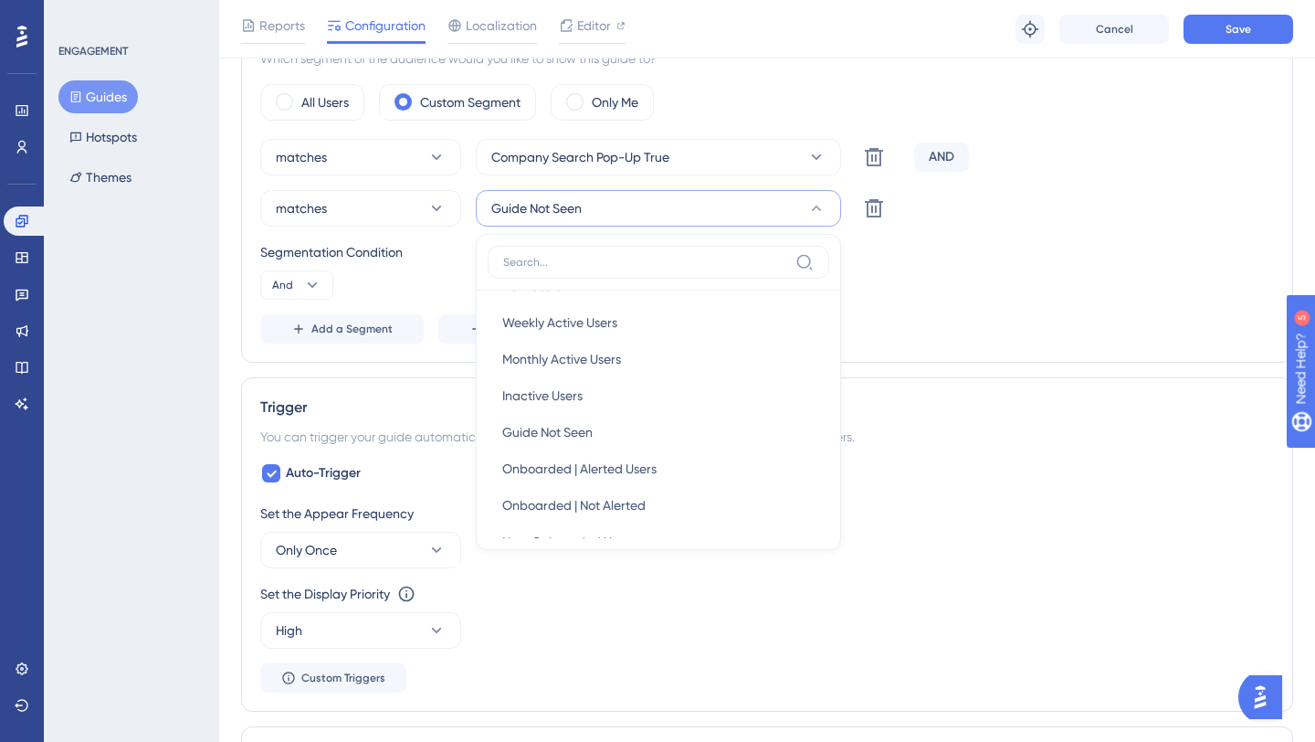
click at [911, 322] on div "Add a Segment Create a Segment" at bounding box center [767, 328] width 1014 height 29
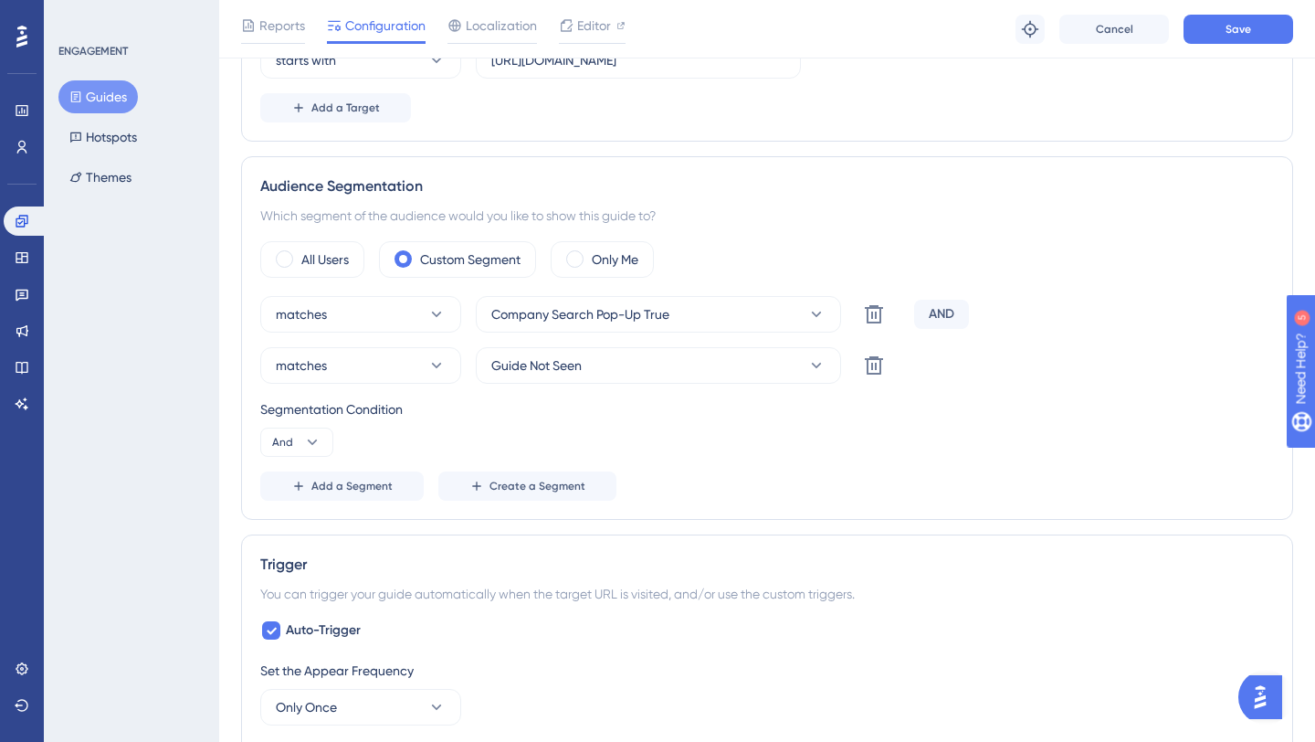
scroll to position [554, 0]
click at [1225, 34] on button "Save" at bounding box center [1239, 29] width 110 height 29
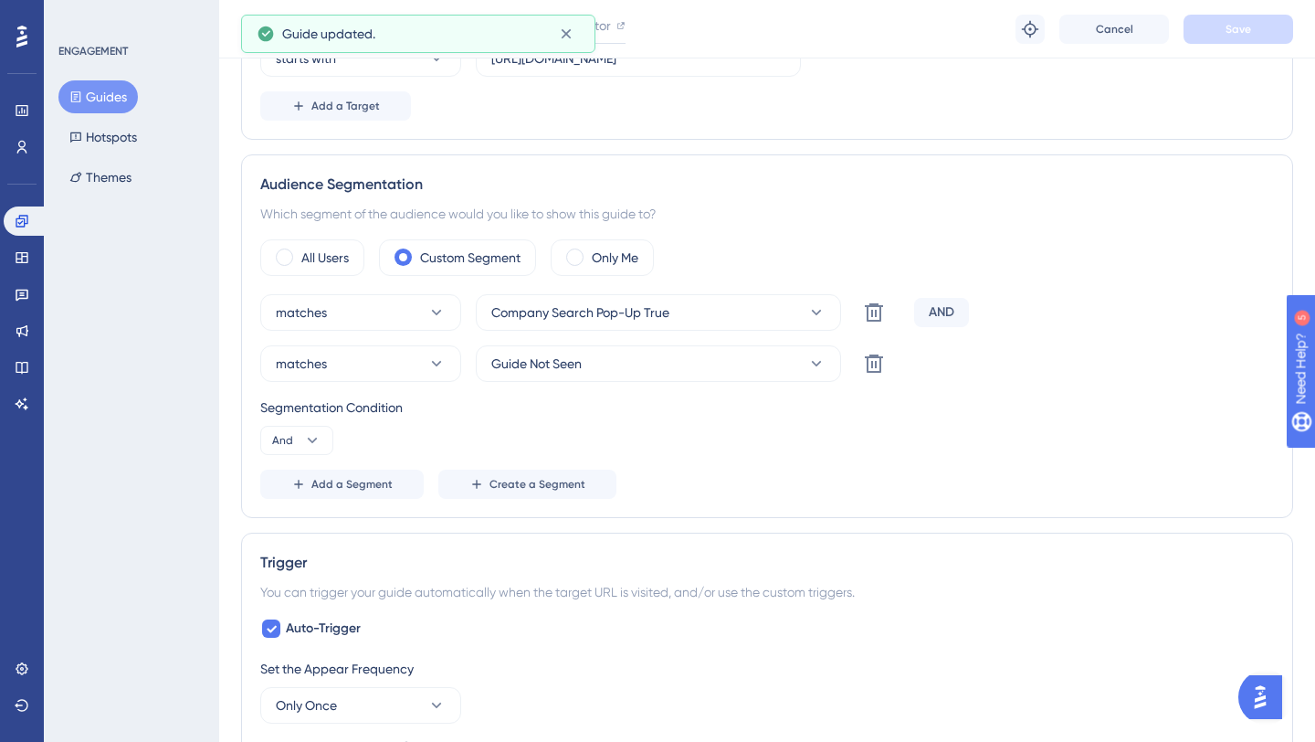
scroll to position [0, 0]
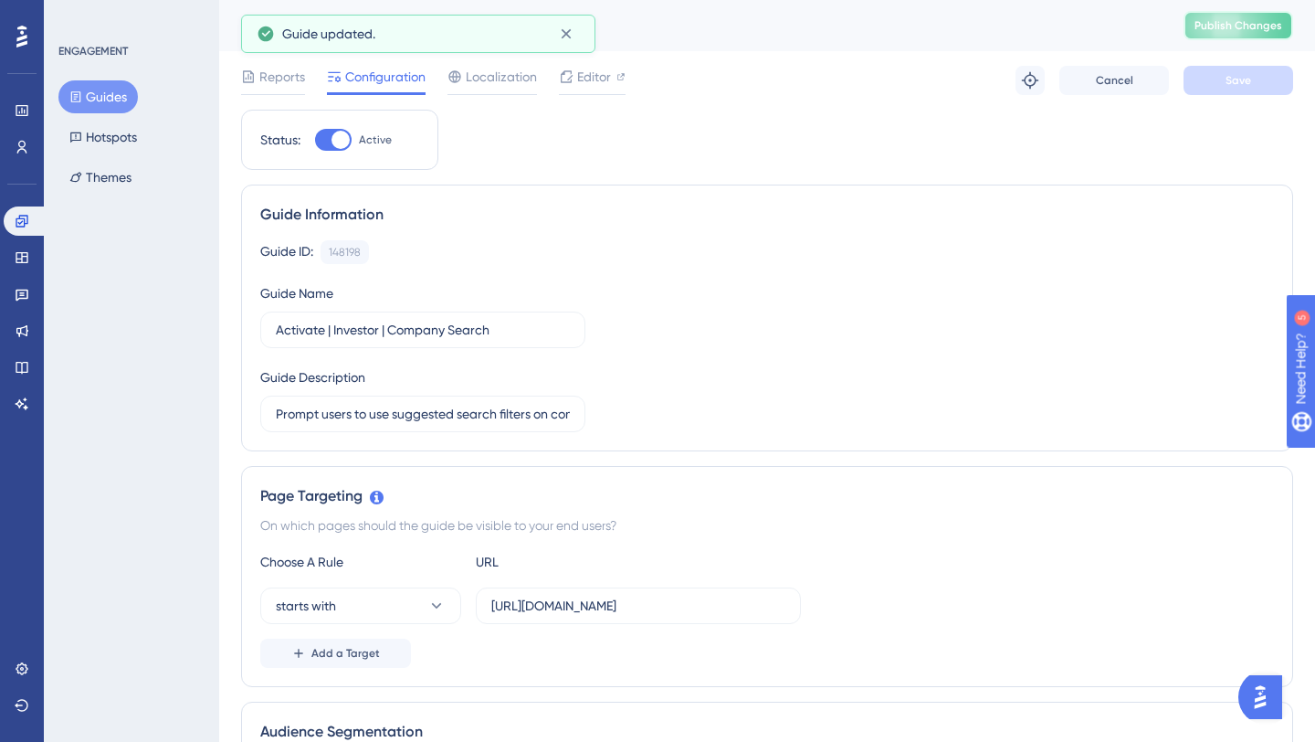
click at [1235, 31] on span "Publish Changes" at bounding box center [1239, 25] width 88 height 15
click at [568, 37] on icon at bounding box center [566, 34] width 18 height 18
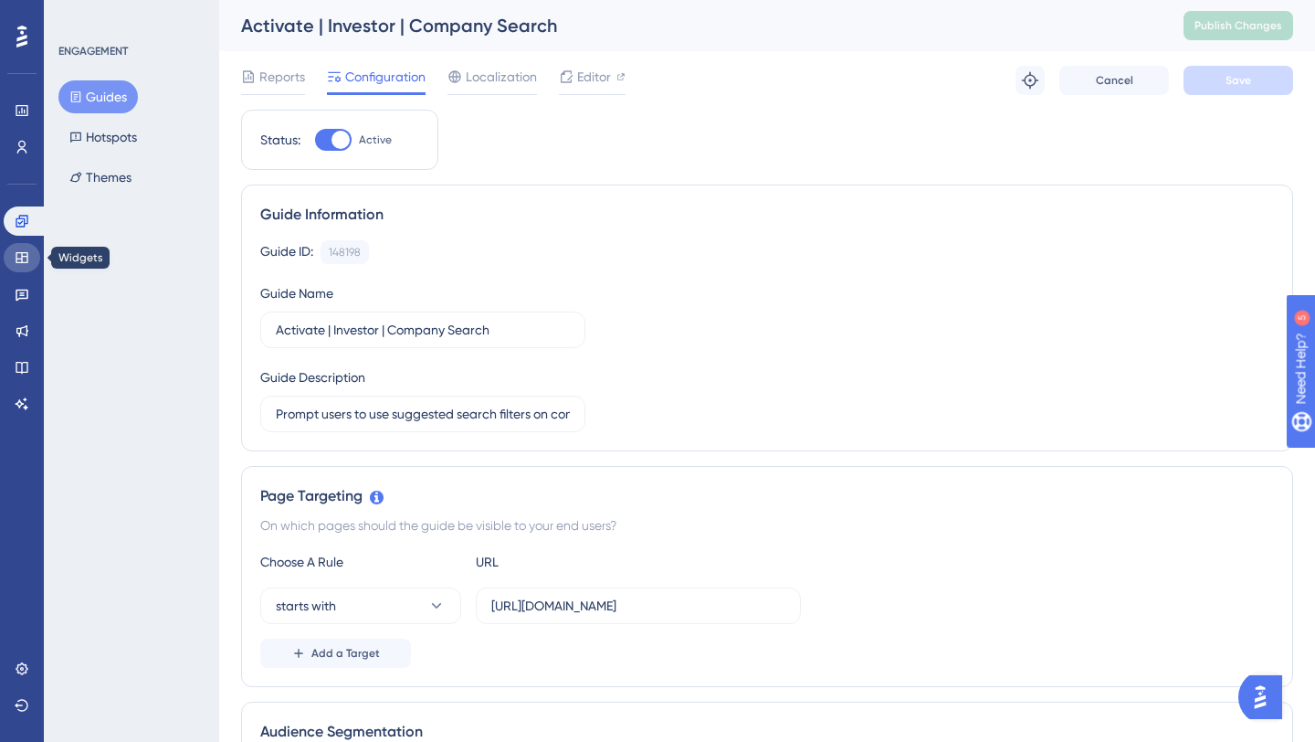
click at [24, 270] on link at bounding box center [22, 257] width 37 height 29
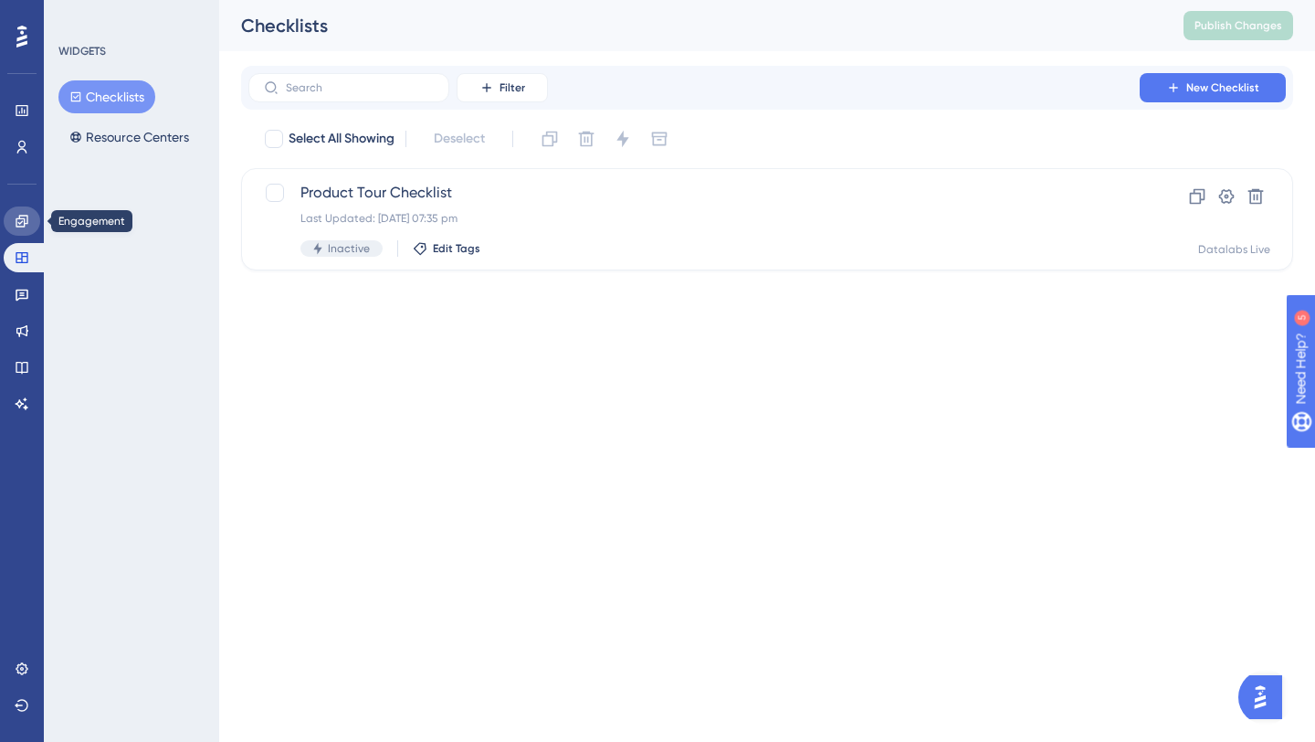
click at [23, 235] on link at bounding box center [22, 220] width 37 height 29
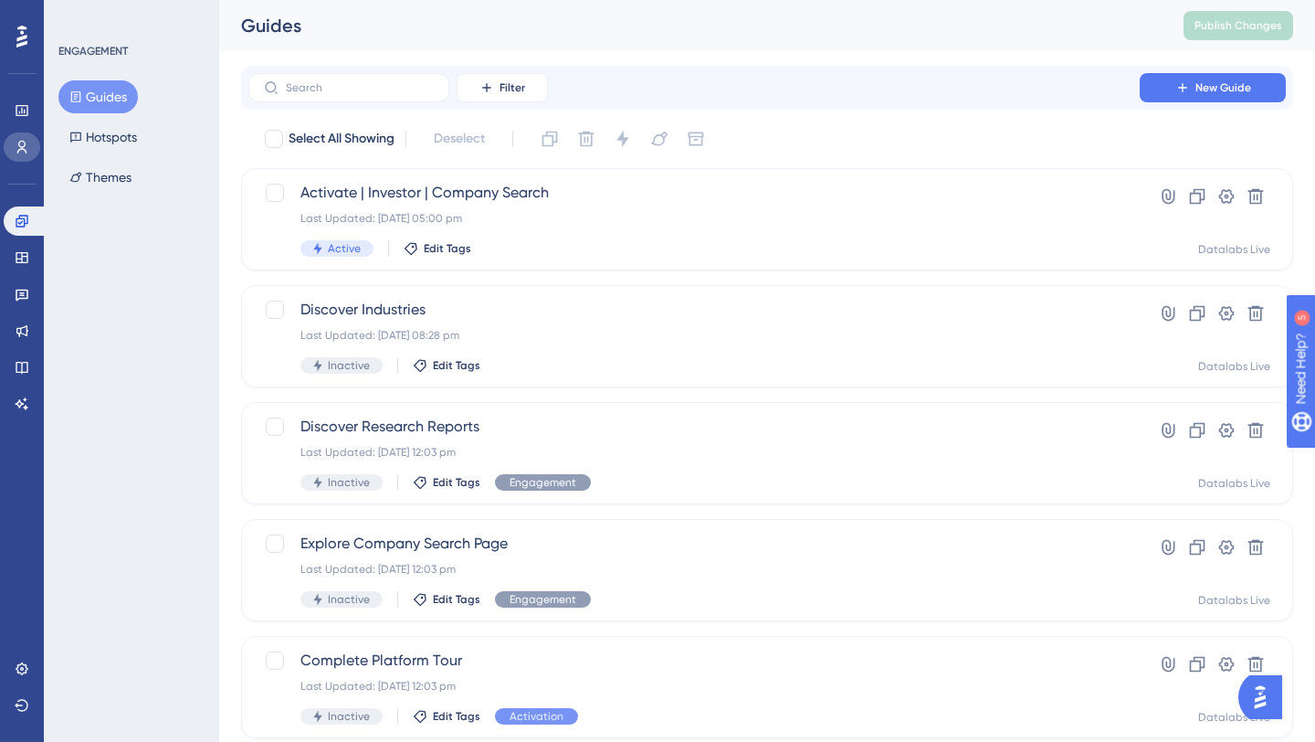
click at [24, 153] on icon at bounding box center [22, 147] width 15 height 15
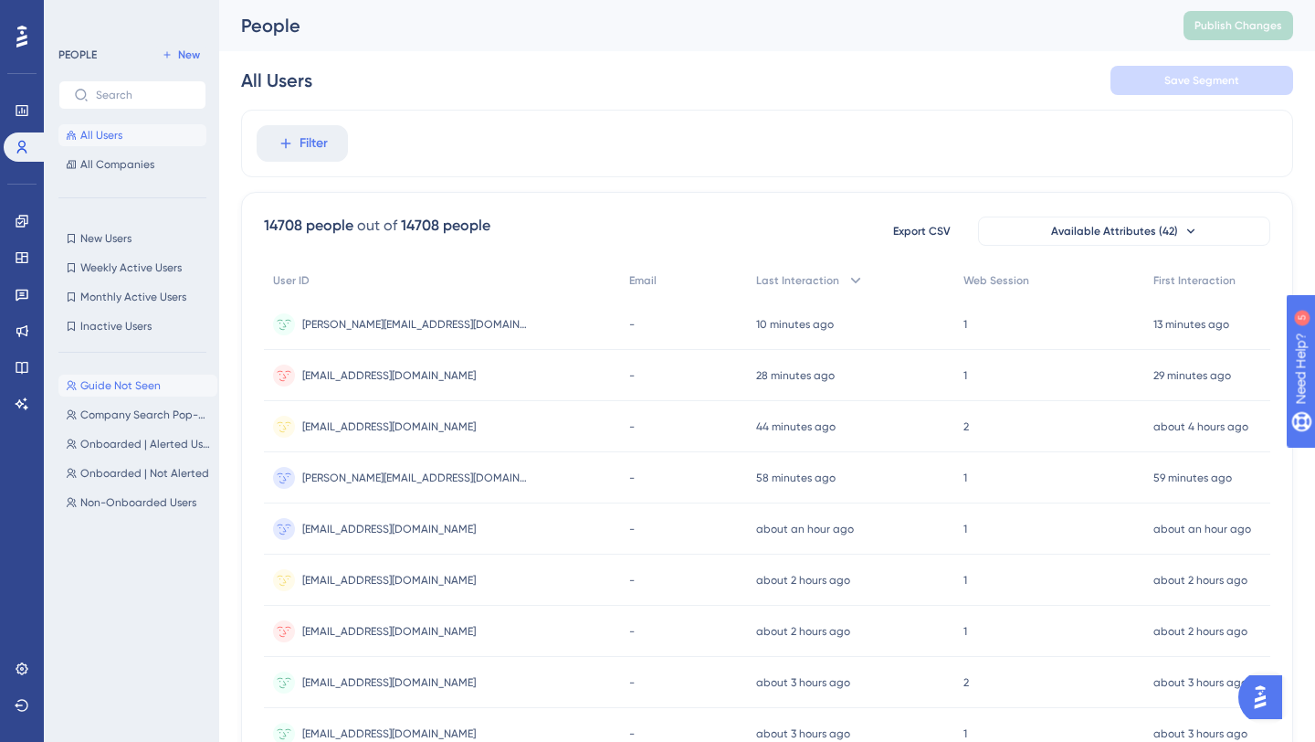
click at [130, 375] on button "Guide Not Seen Guide Not Seen" at bounding box center [137, 386] width 159 height 22
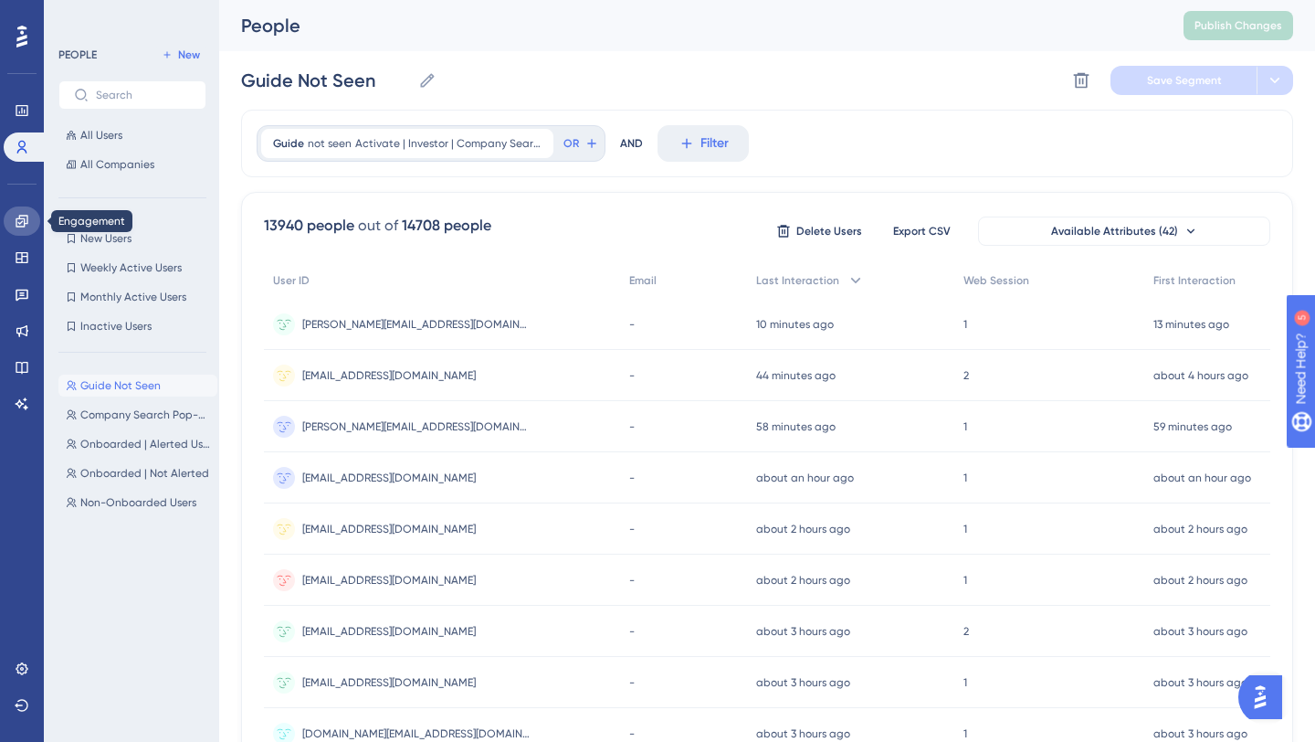
click at [21, 217] on icon at bounding box center [22, 221] width 15 height 15
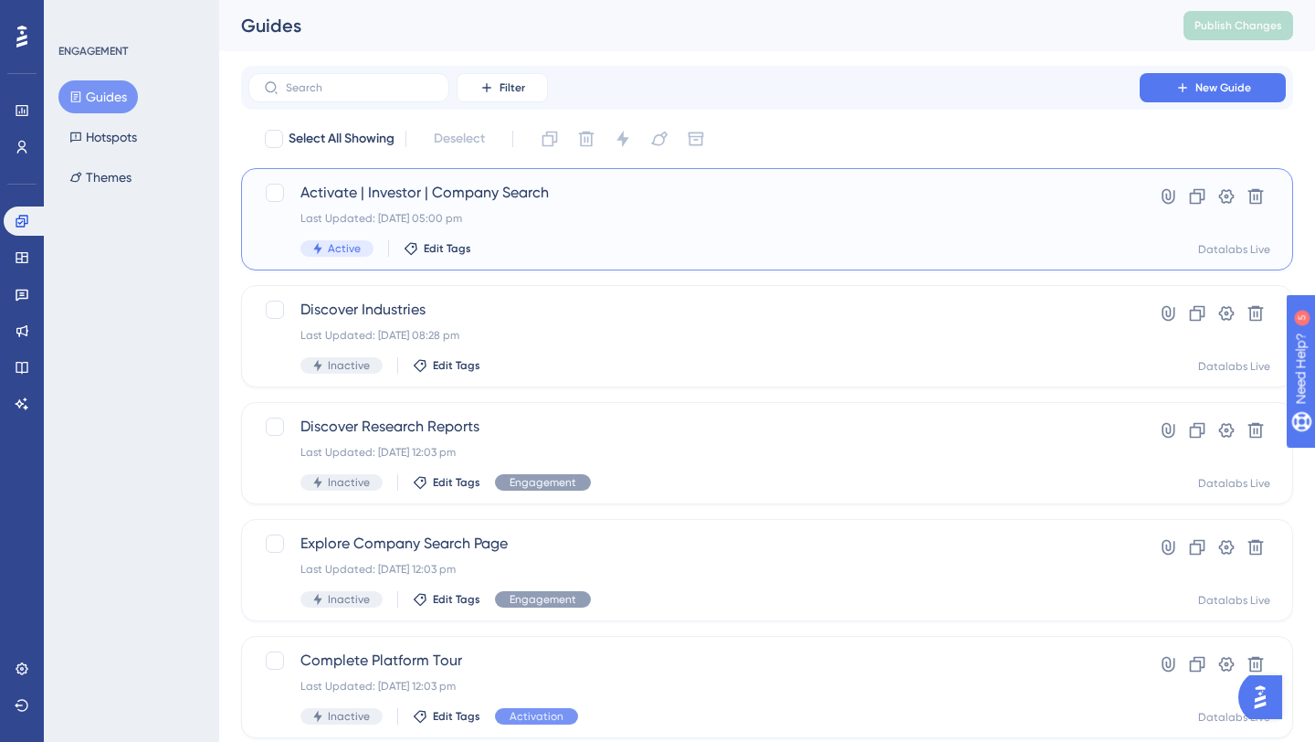
click at [566, 218] on div "Last Updated: [DATE] 05:00 pm" at bounding box center [694, 218] width 787 height 15
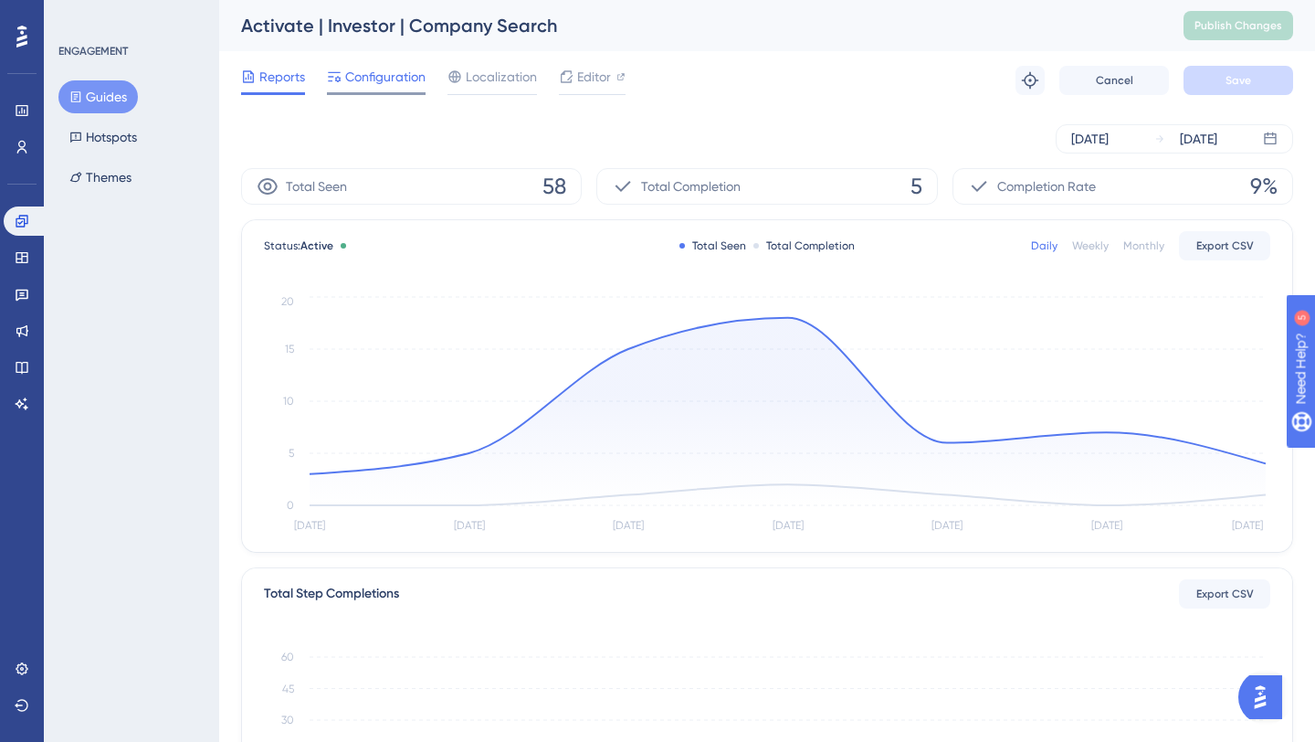
click at [398, 82] on span "Configuration" at bounding box center [385, 77] width 80 height 22
